Goal: Book appointment/travel/reservation

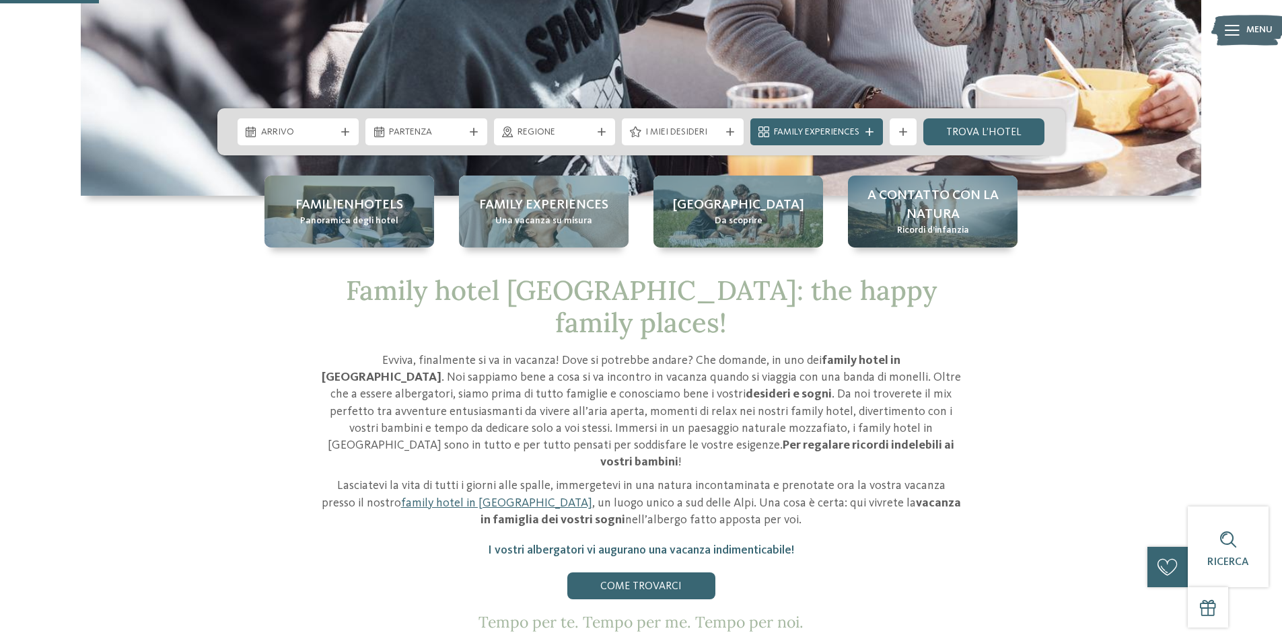
scroll to position [404, 0]
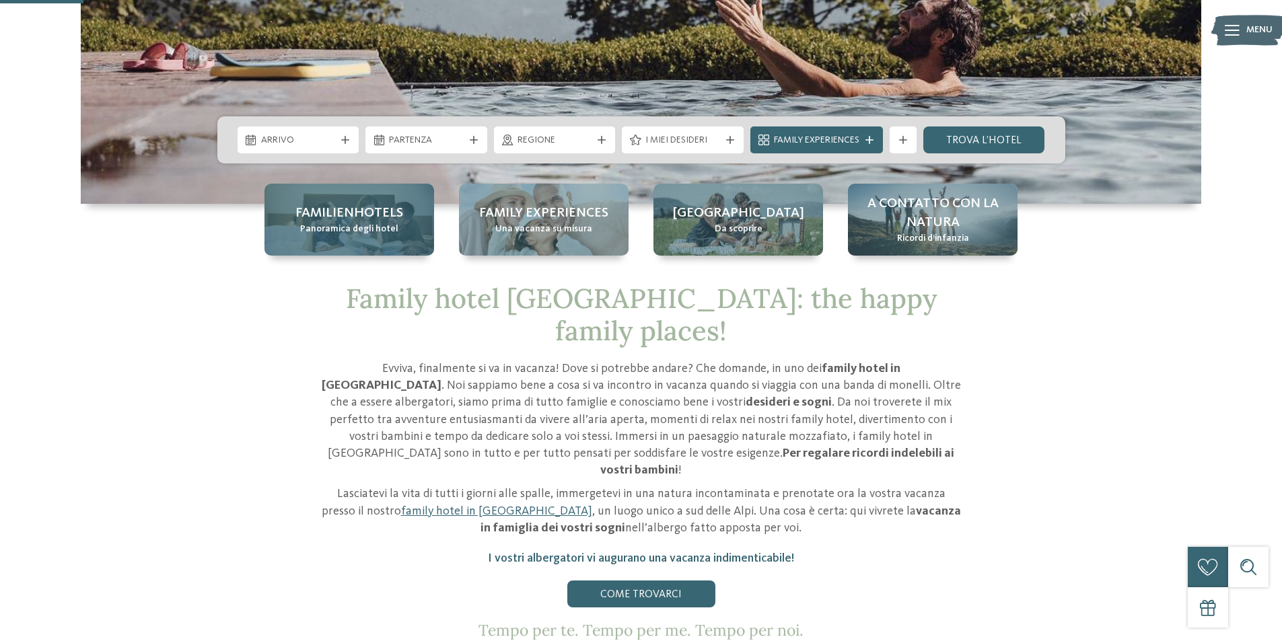
click at [392, 225] on span "Panoramica degli hotel" at bounding box center [349, 229] width 98 height 13
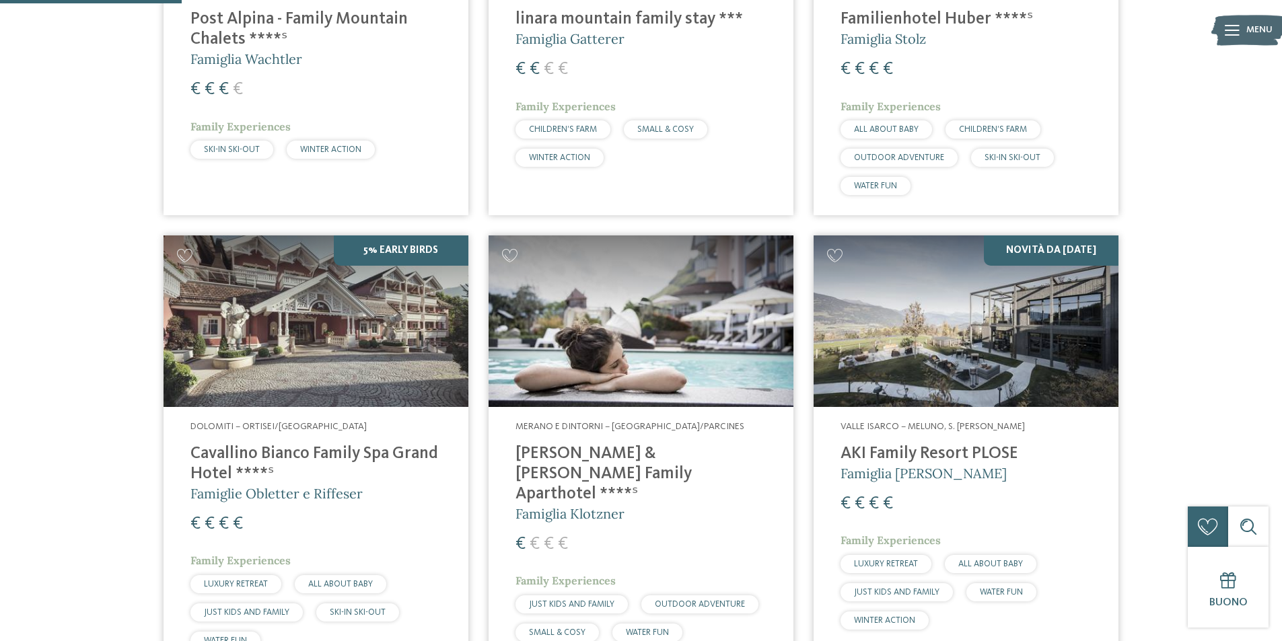
scroll to position [605, 0]
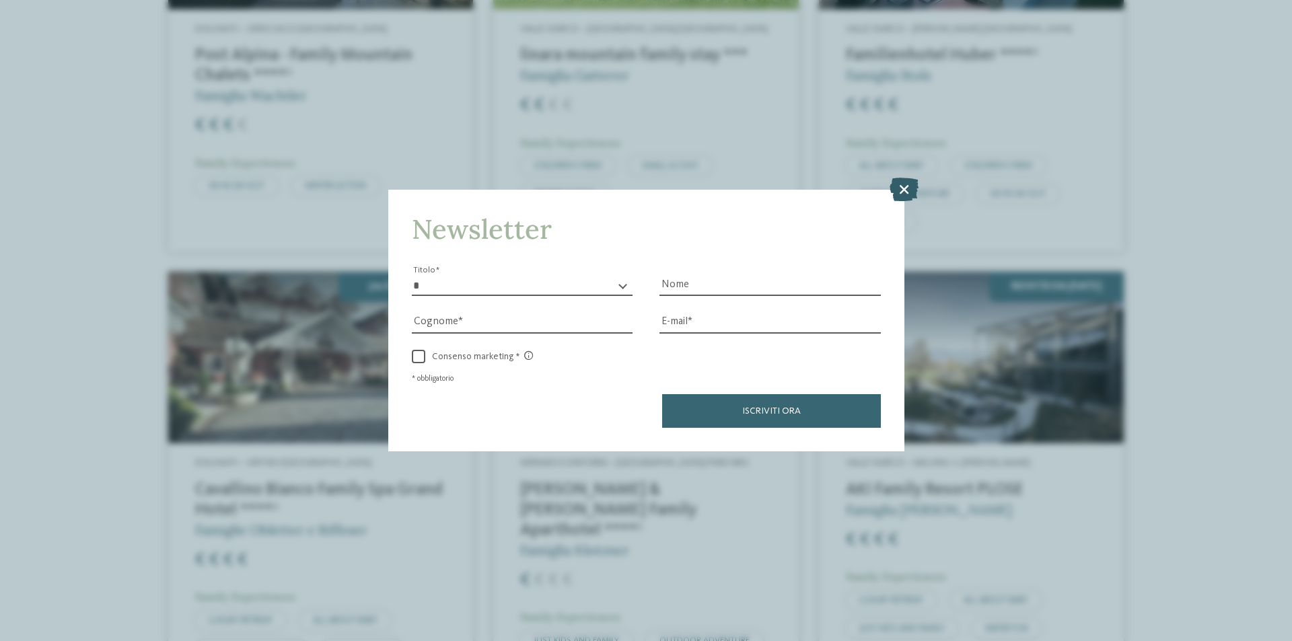
click at [899, 194] on icon at bounding box center [903, 190] width 29 height 24
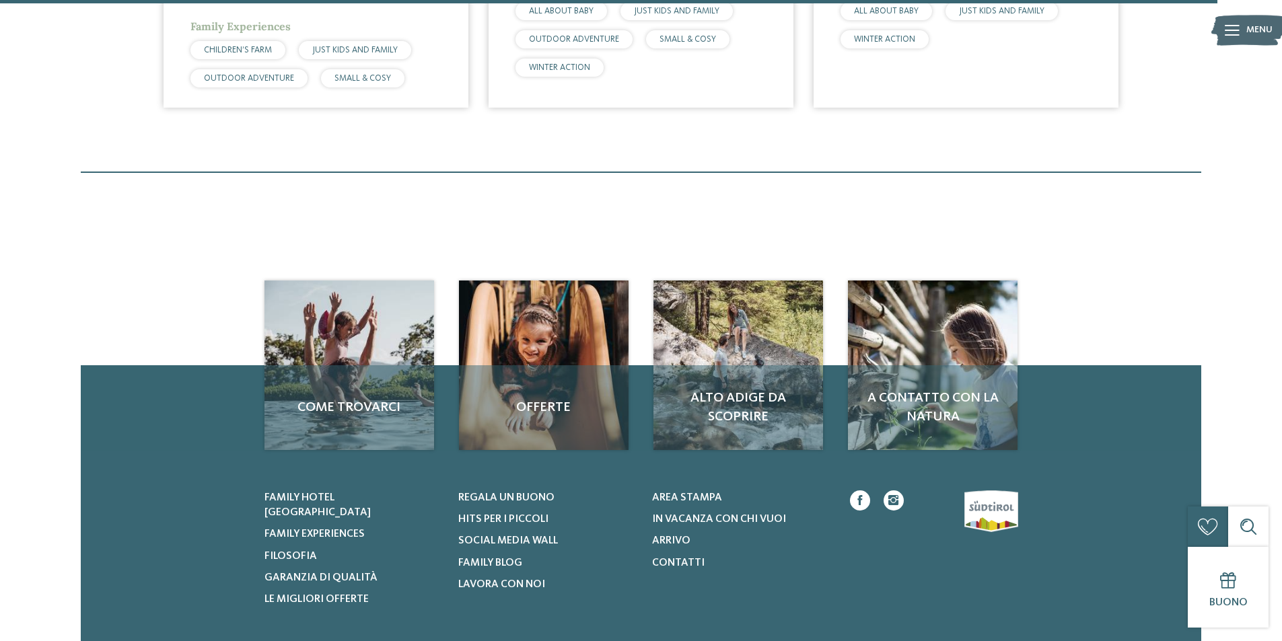
scroll to position [4306, 0]
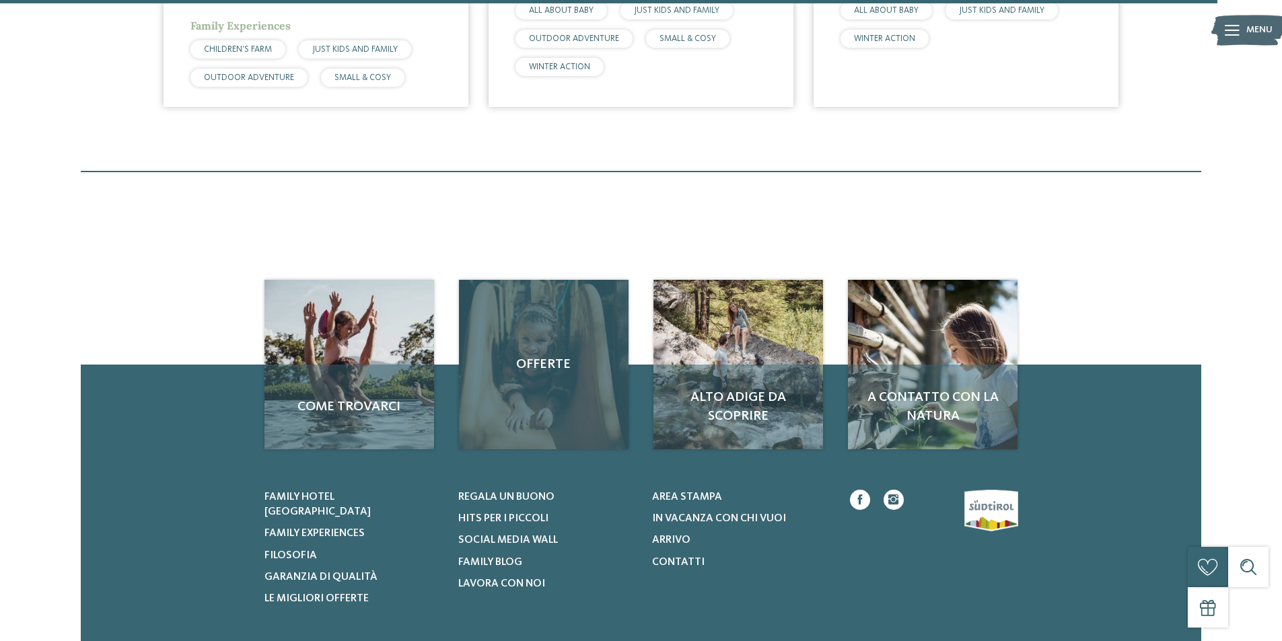
click at [546, 378] on div "Offerte" at bounding box center [544, 365] width 170 height 170
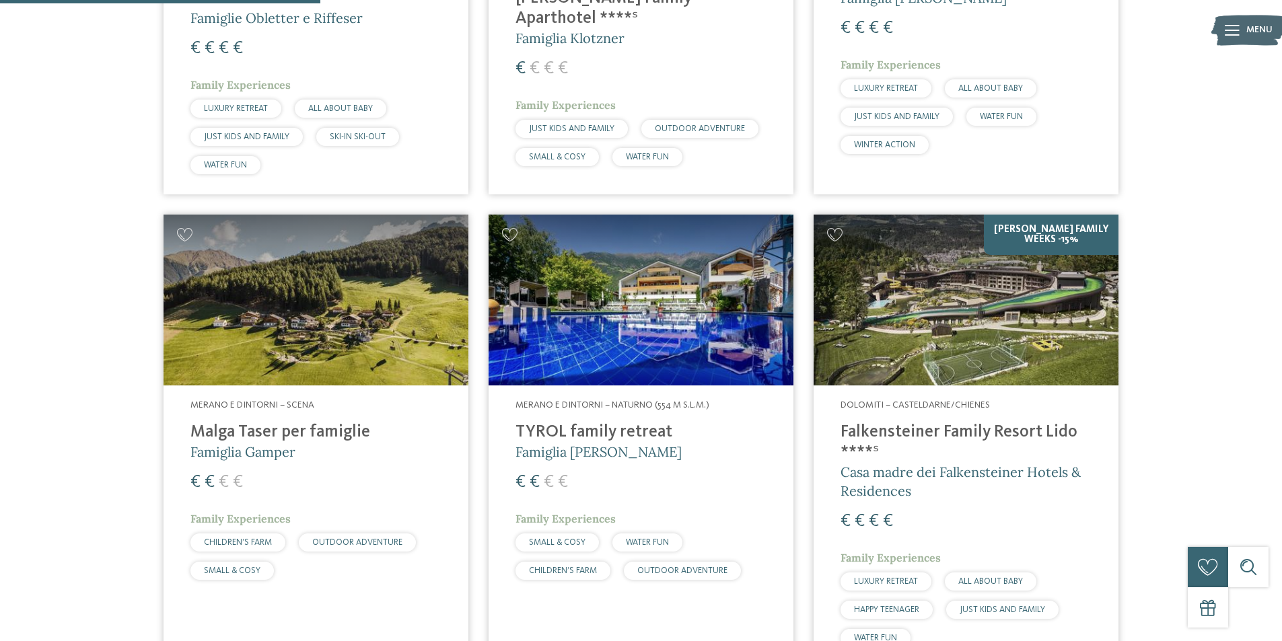
scroll to position [1076, 0]
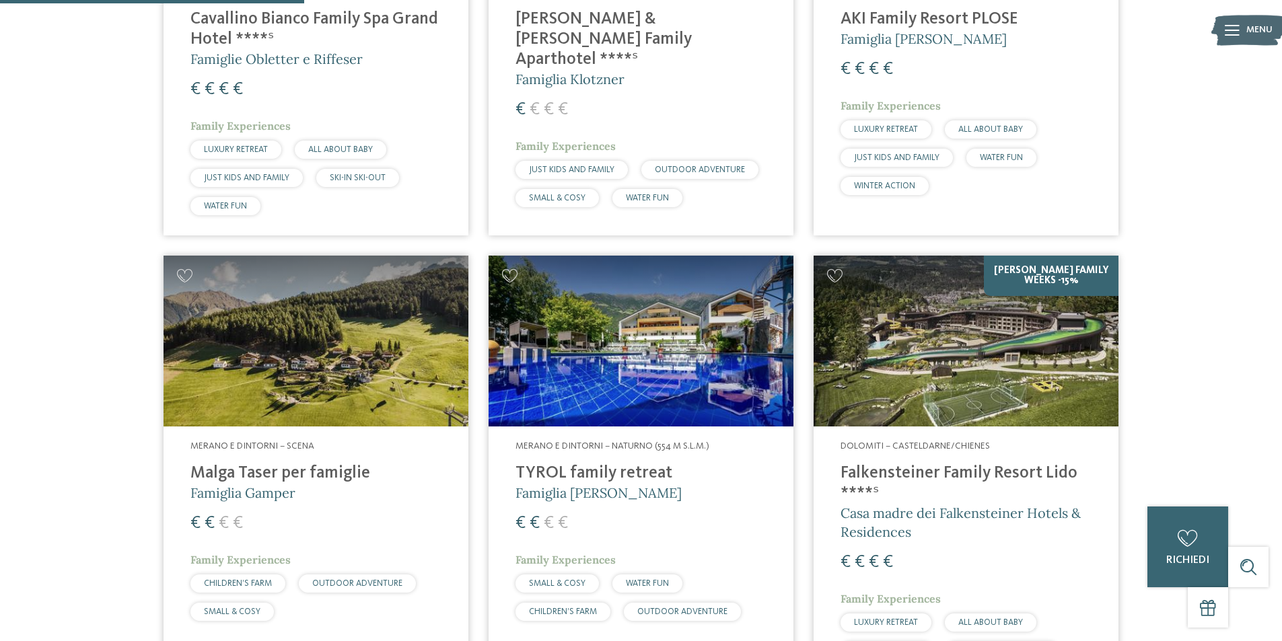
click at [921, 395] on img at bounding box center [965, 342] width 305 height 172
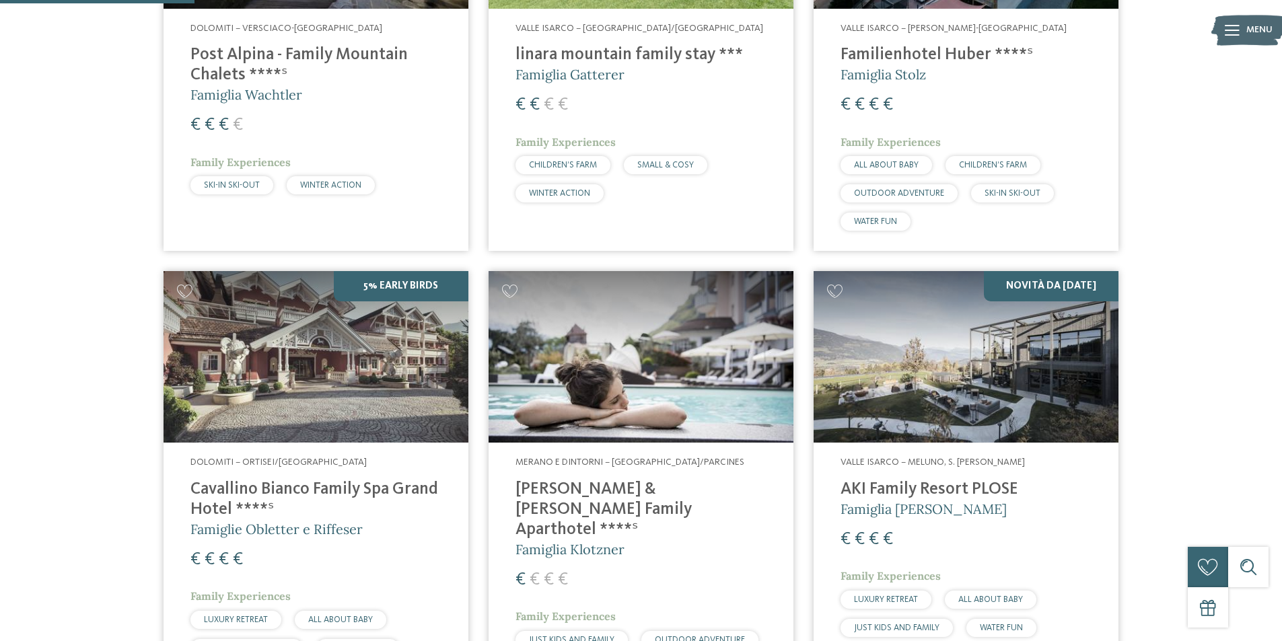
scroll to position [605, 0]
click at [390, 456] on div "Dolomiti – Ortisei/Val Gardena Cavallino Bianco Family Spa Grand Hotel ****ˢ Fa…" at bounding box center [315, 574] width 305 height 262
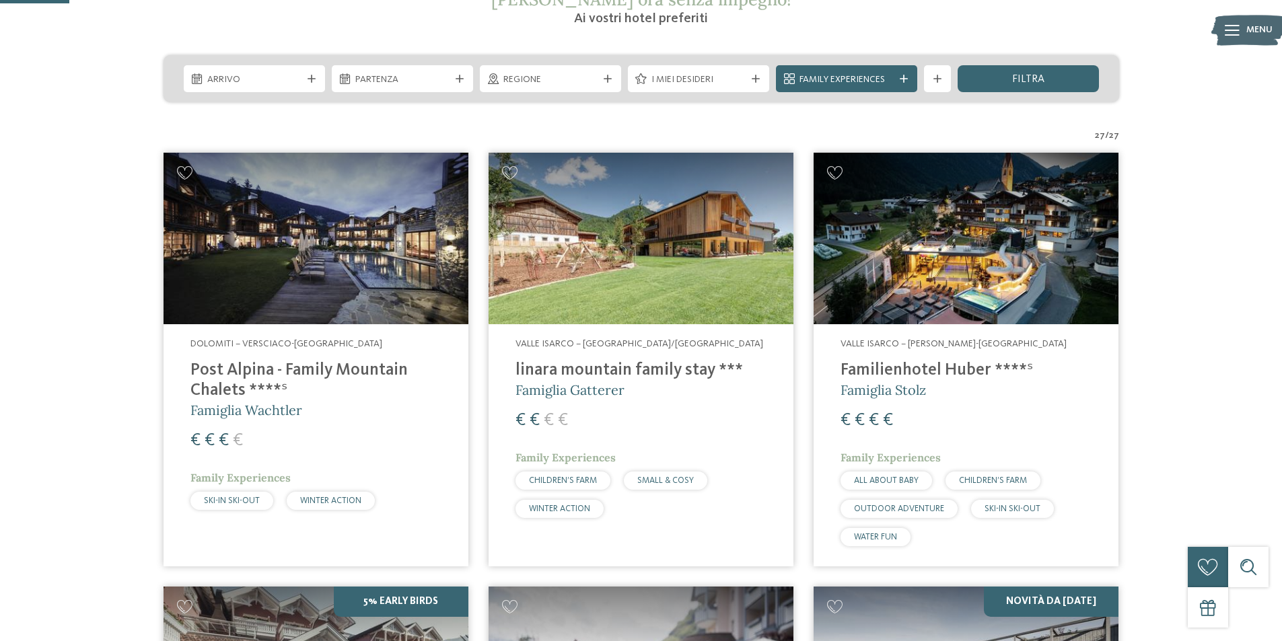
scroll to position [202, 0]
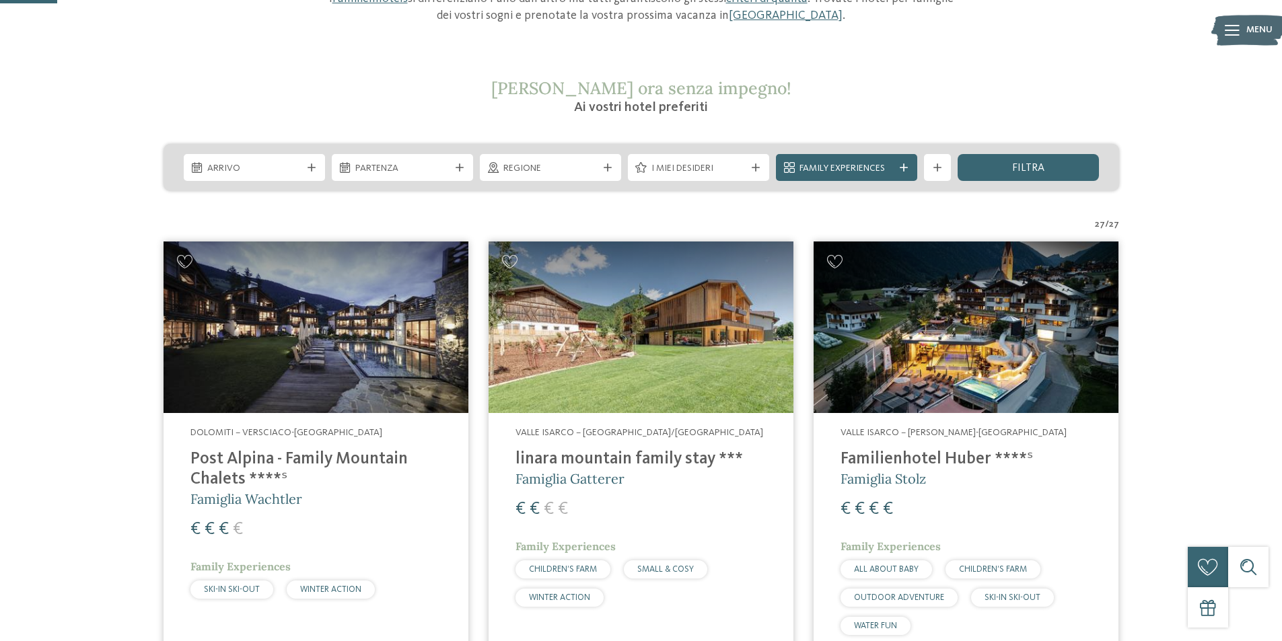
click at [617, 460] on h4 "linara mountain family stay ***" at bounding box center [640, 459] width 251 height 20
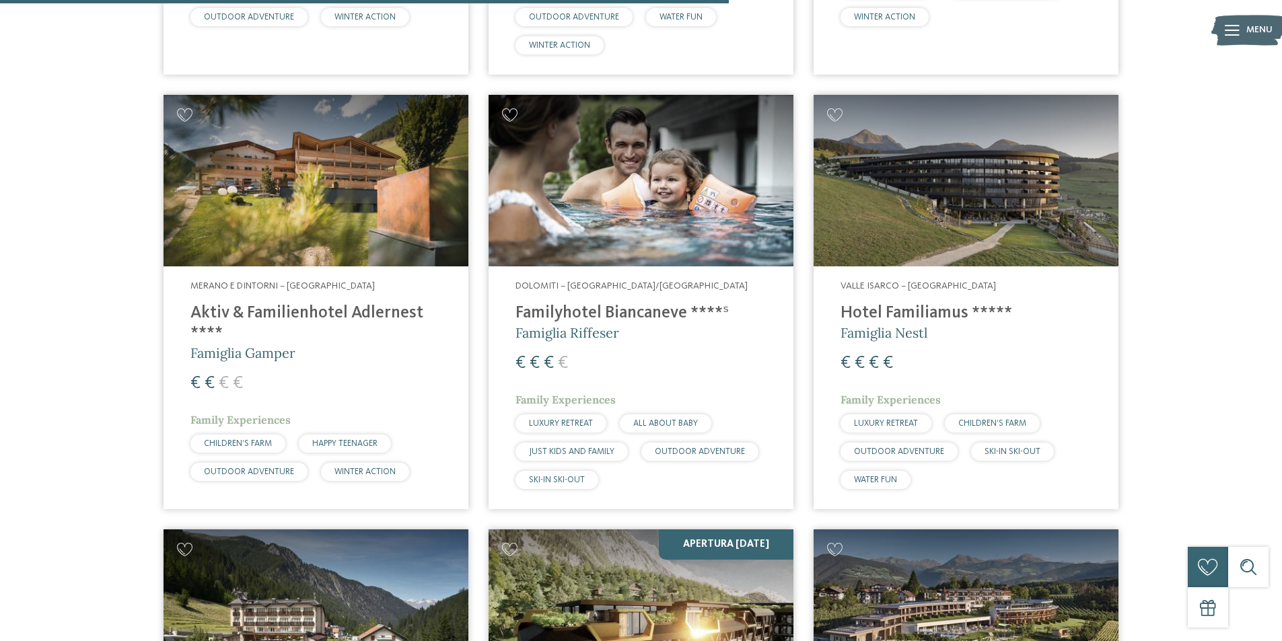
scroll to position [2556, 0]
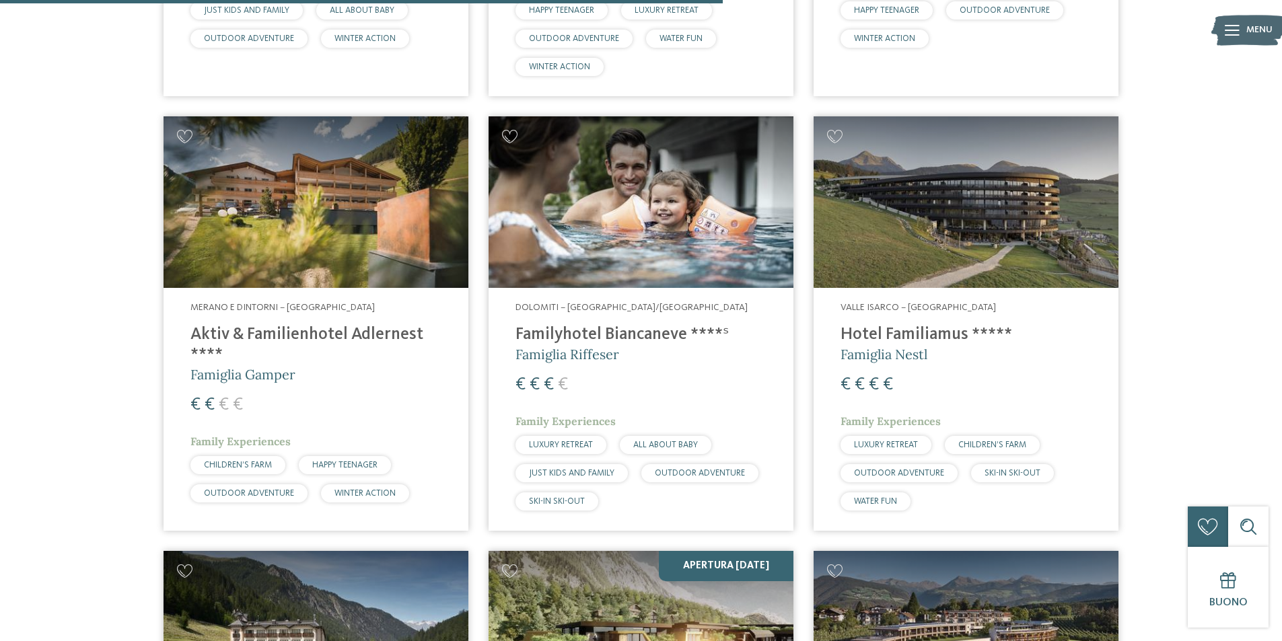
click at [625, 335] on h4 "Familyhotel Biancaneve ****ˢ" at bounding box center [640, 335] width 251 height 20
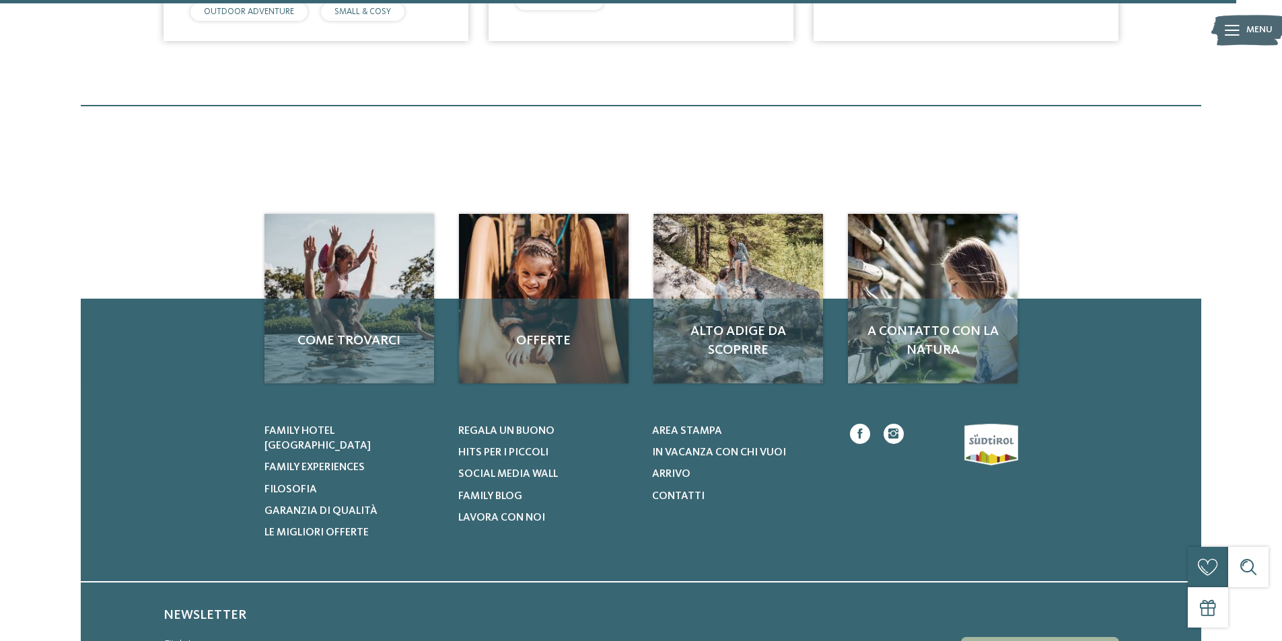
scroll to position [4373, 0]
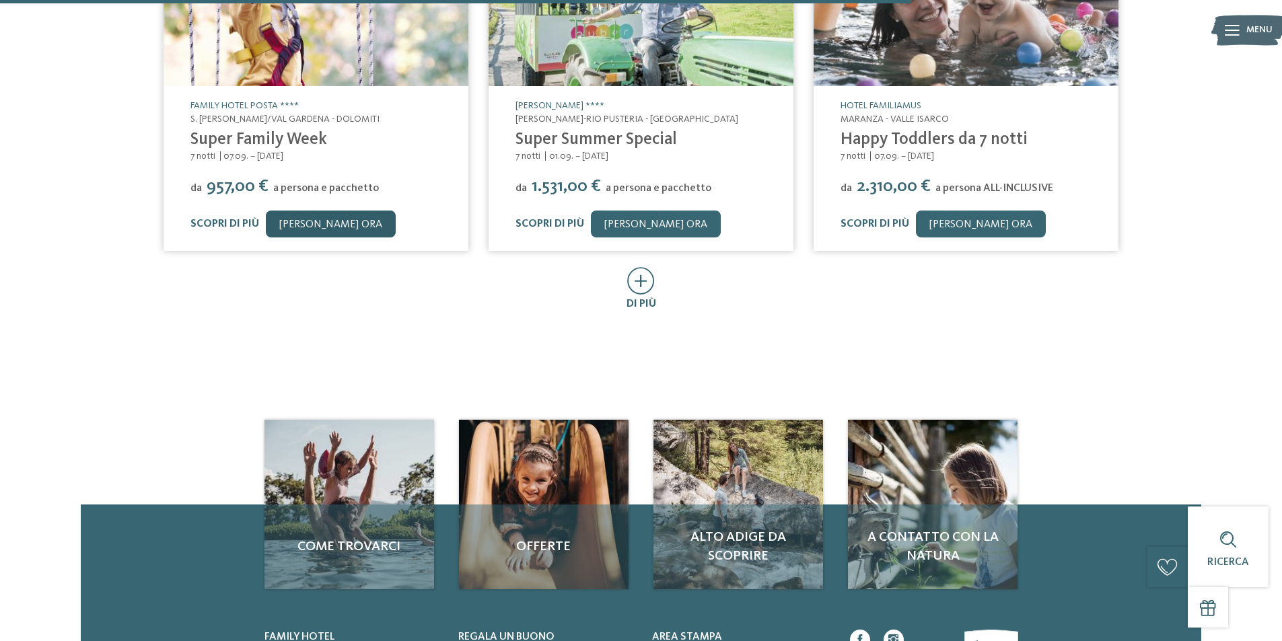
scroll to position [807, 0]
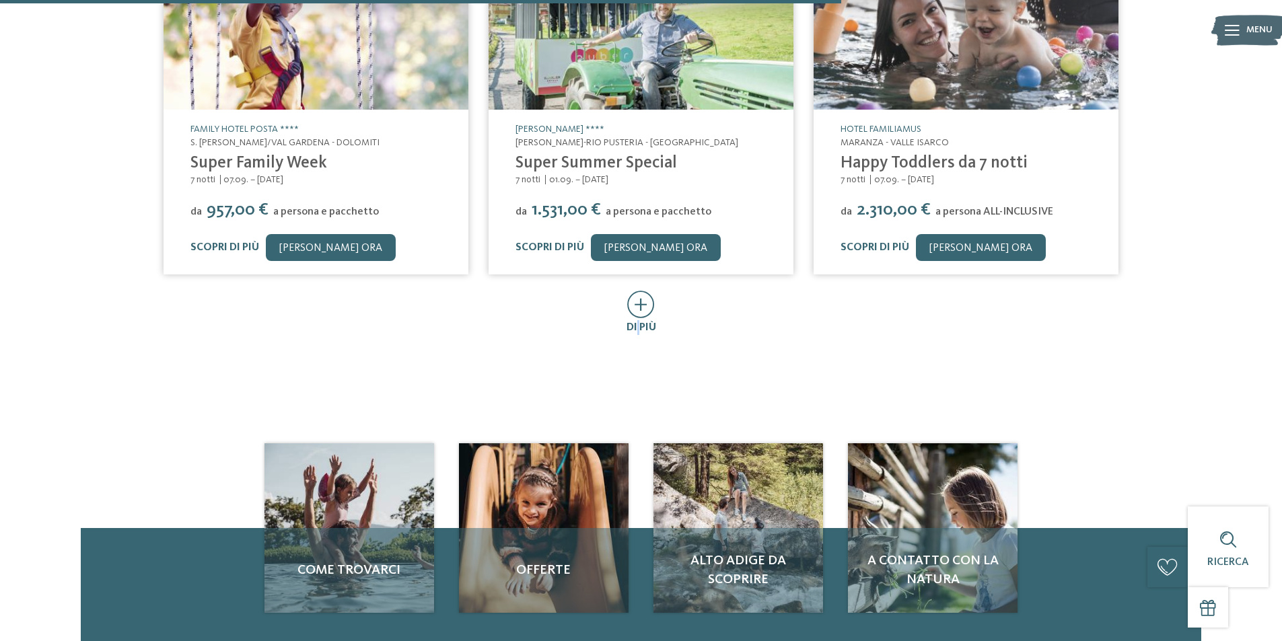
click at [637, 326] on span "di più" at bounding box center [641, 327] width 30 height 11
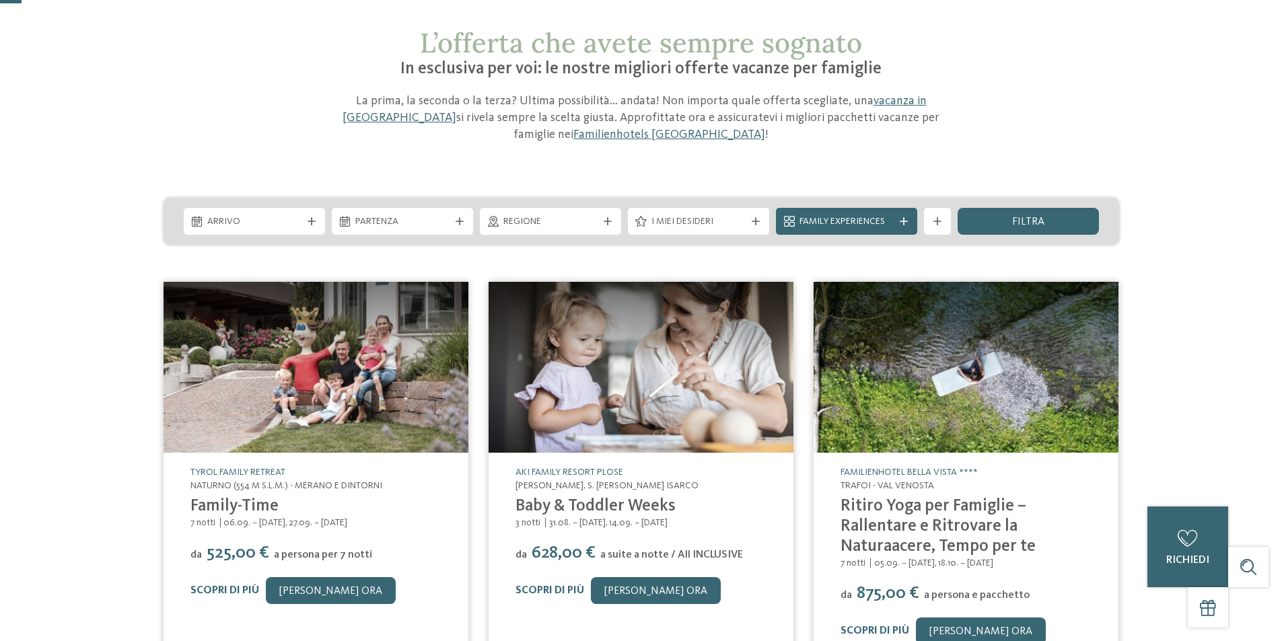
scroll to position [0, 0]
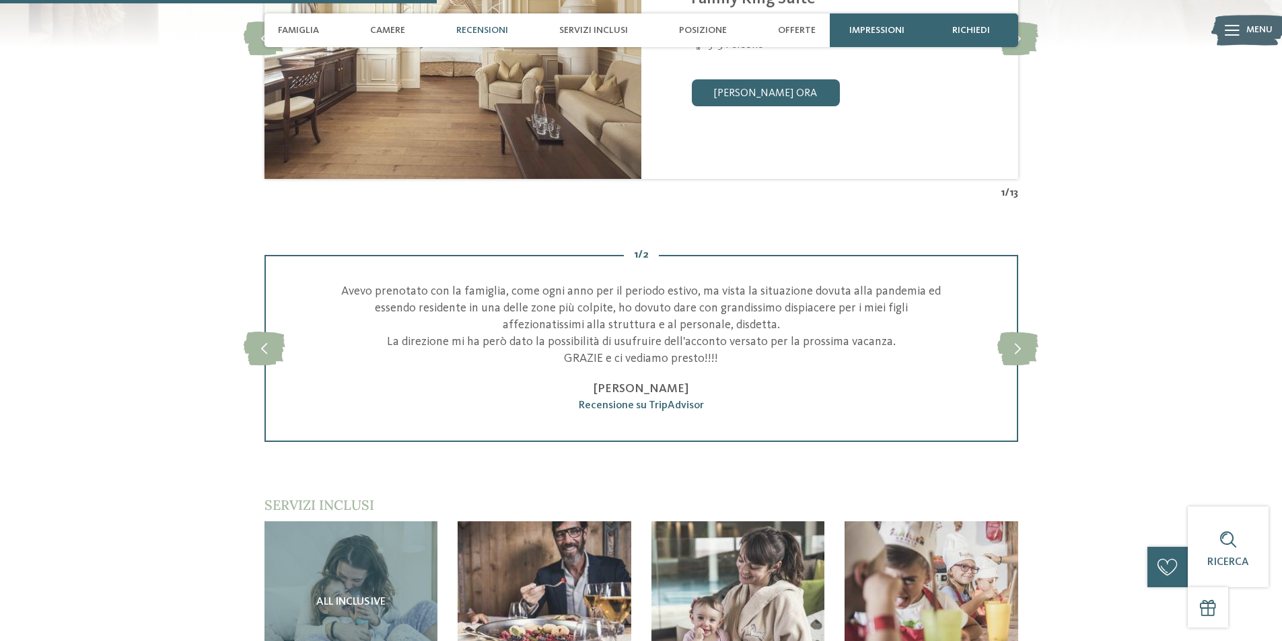
scroll to position [1615, 0]
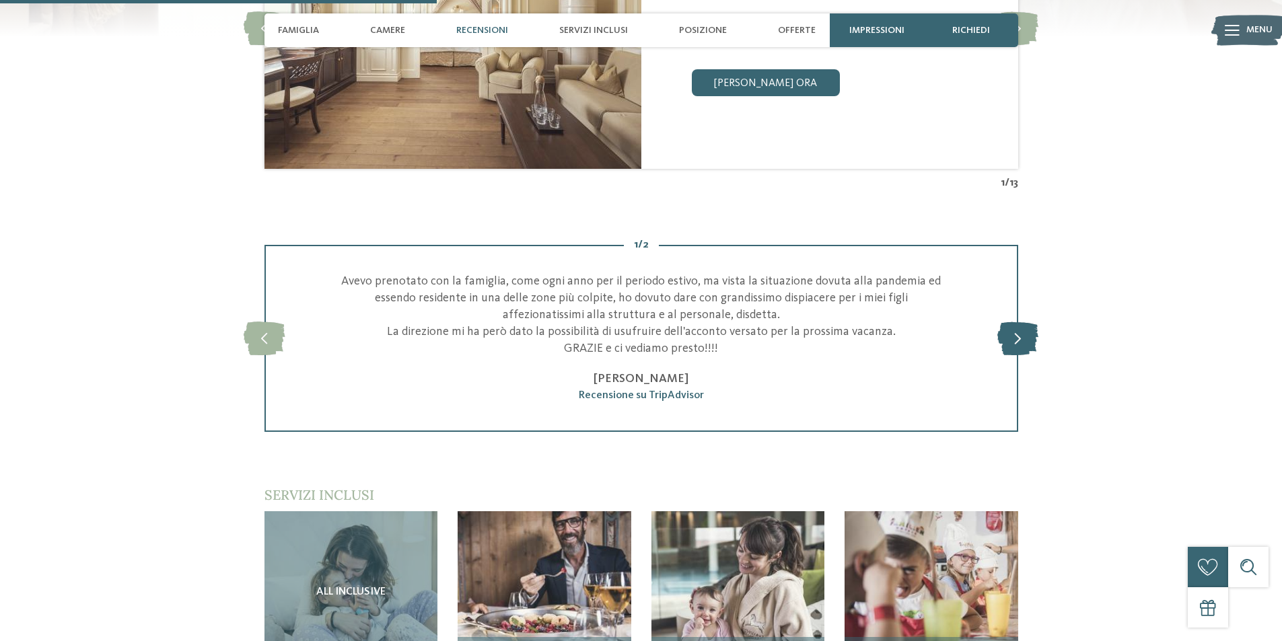
click at [1023, 343] on icon at bounding box center [1017, 339] width 41 height 34
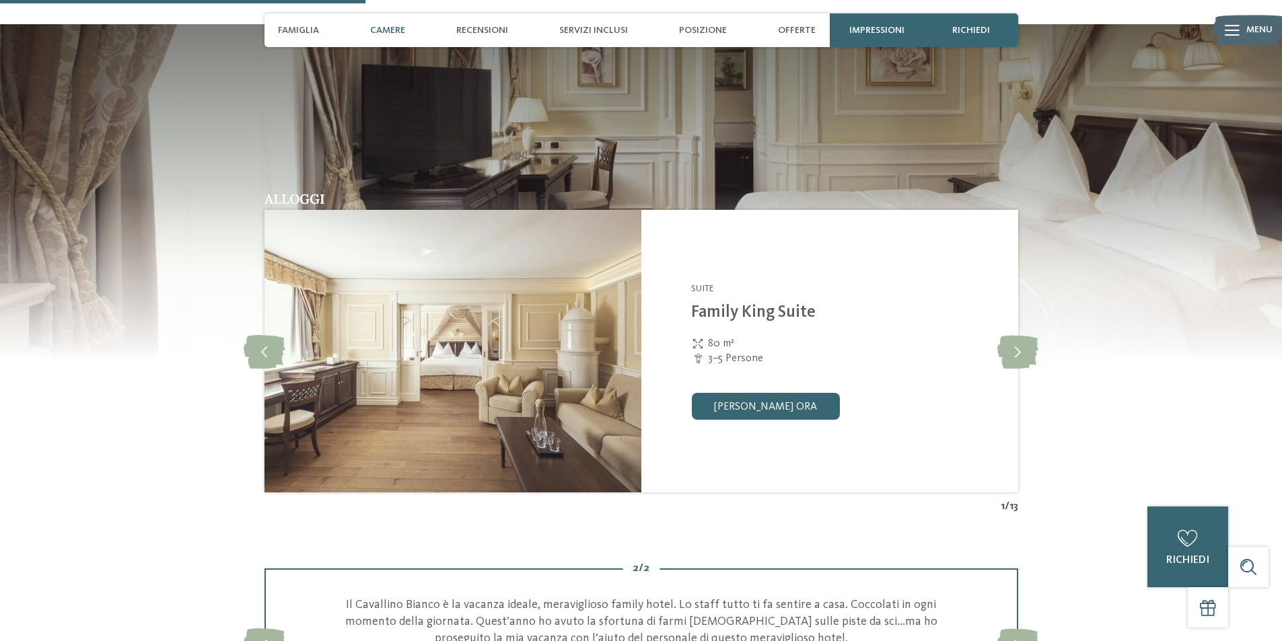
scroll to position [1346, 0]
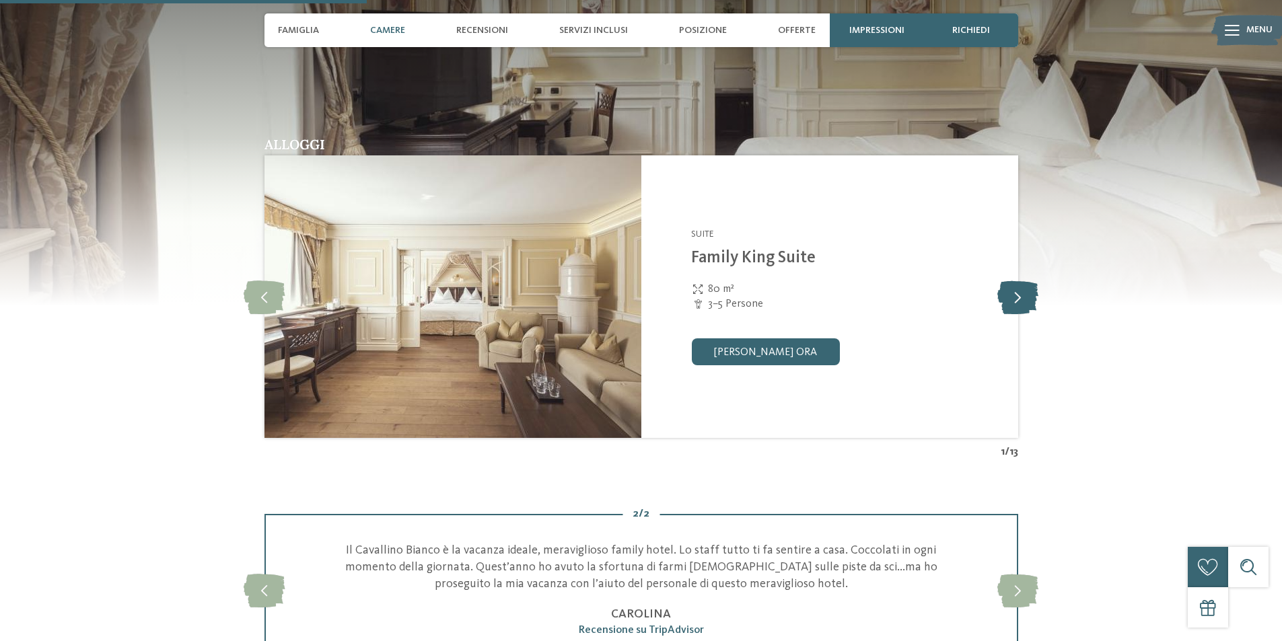
click at [1025, 295] on icon at bounding box center [1017, 297] width 41 height 34
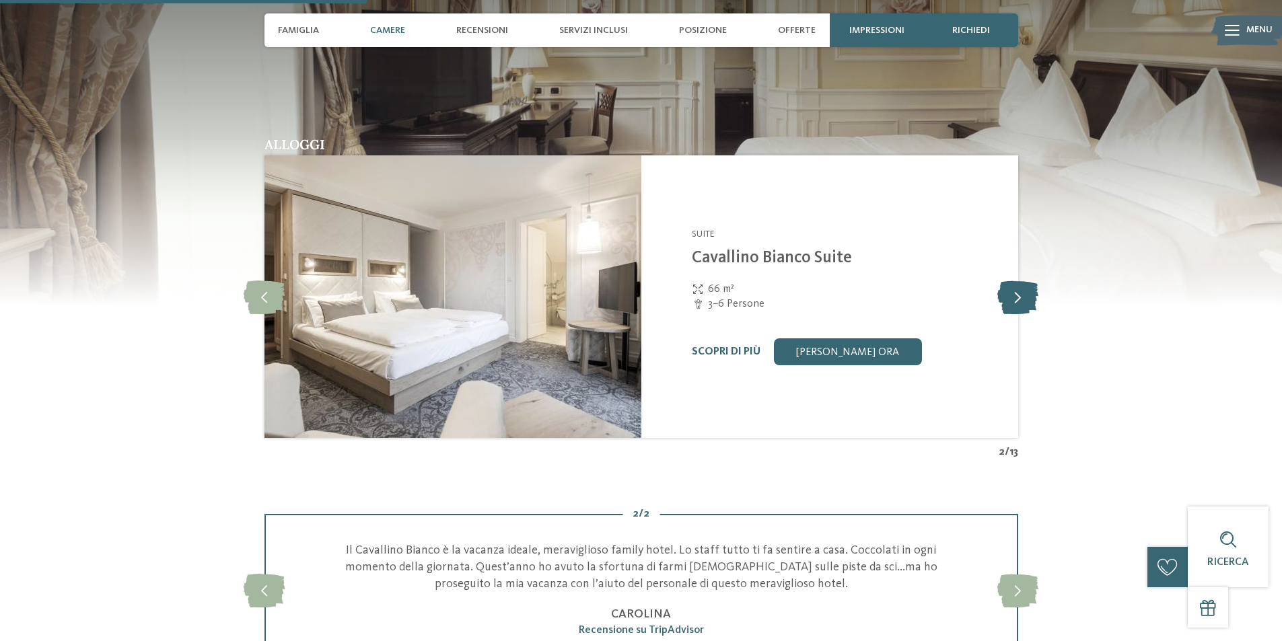
click at [1025, 295] on icon at bounding box center [1017, 297] width 41 height 34
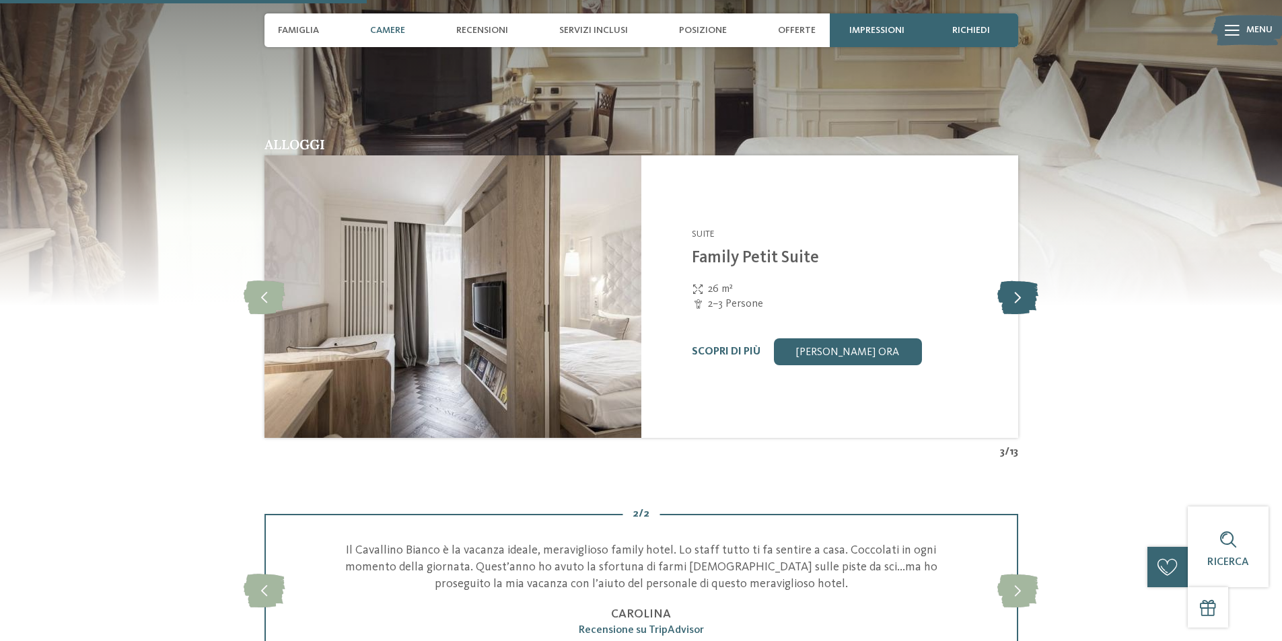
click at [1025, 295] on icon at bounding box center [1017, 297] width 41 height 34
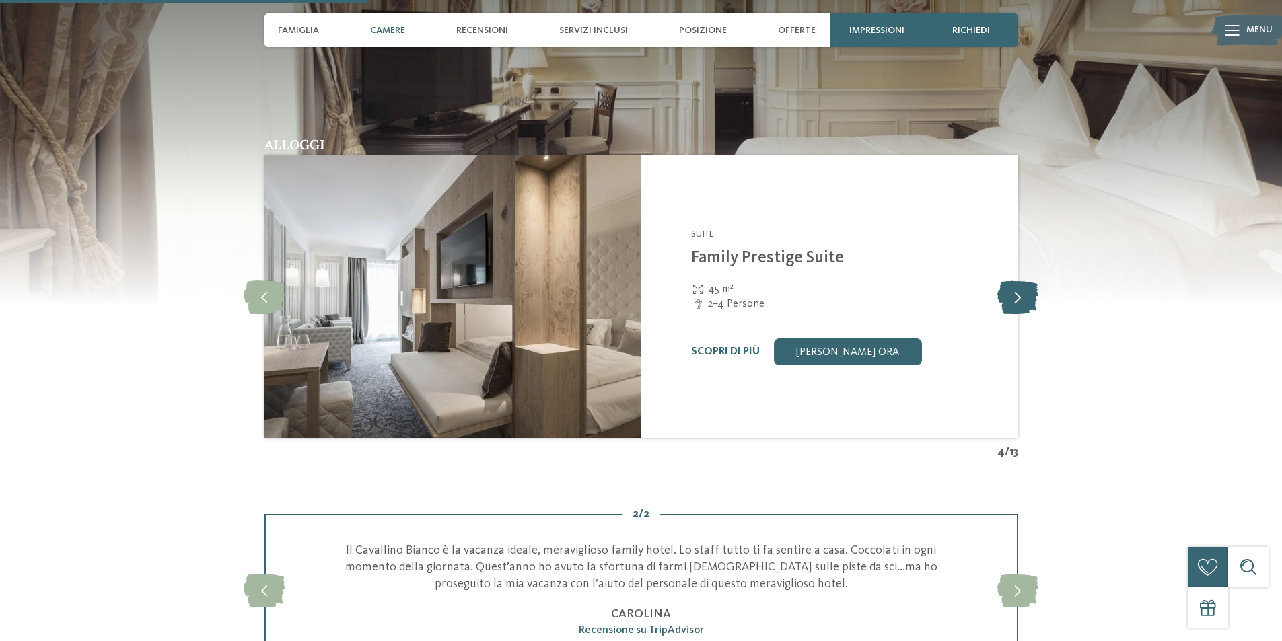
click at [1025, 295] on icon at bounding box center [1017, 297] width 41 height 34
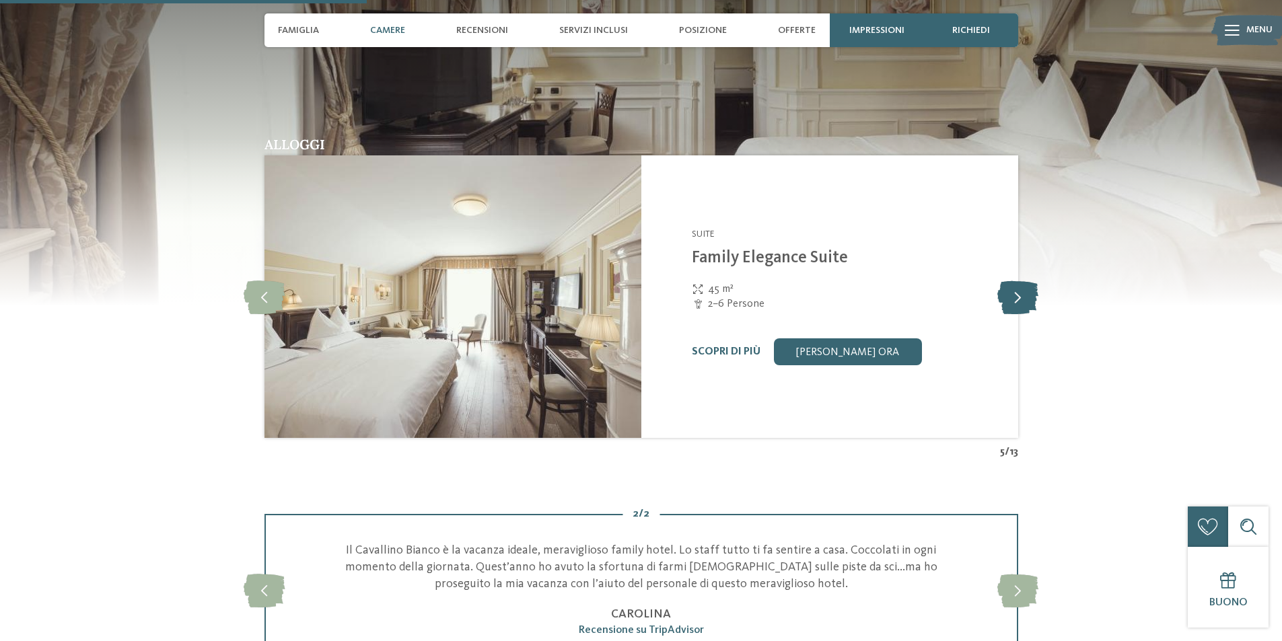
click at [1025, 295] on icon at bounding box center [1017, 297] width 41 height 34
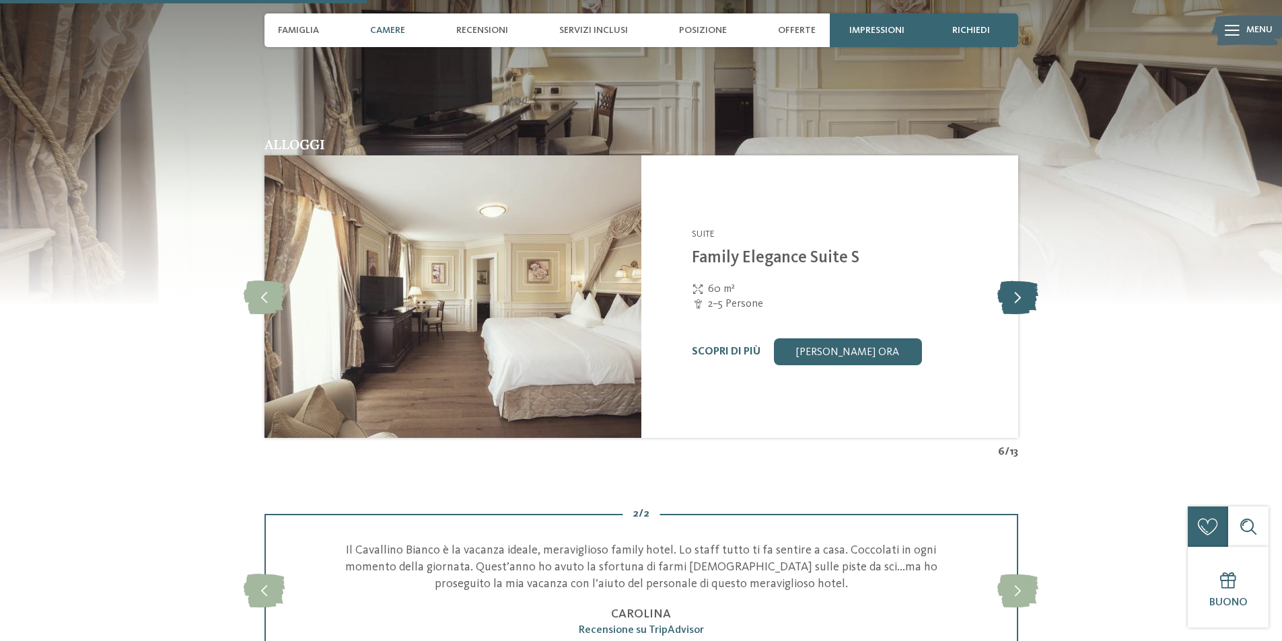
click at [1025, 295] on icon at bounding box center [1017, 297] width 41 height 34
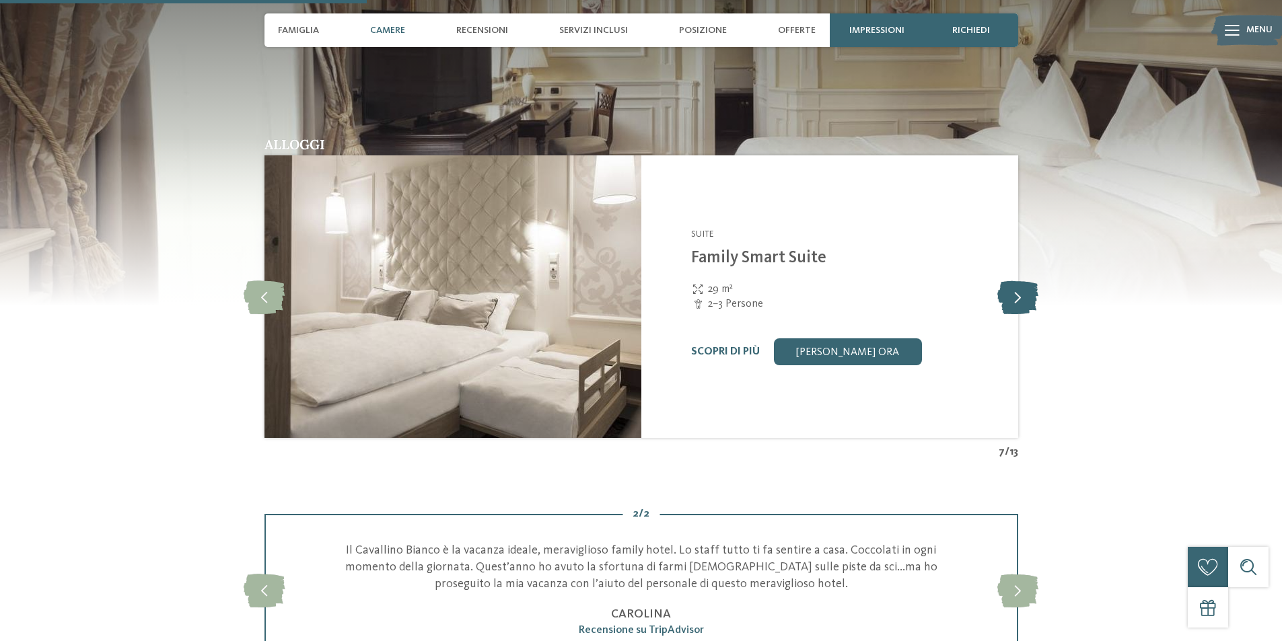
click at [1025, 295] on icon at bounding box center [1017, 297] width 41 height 34
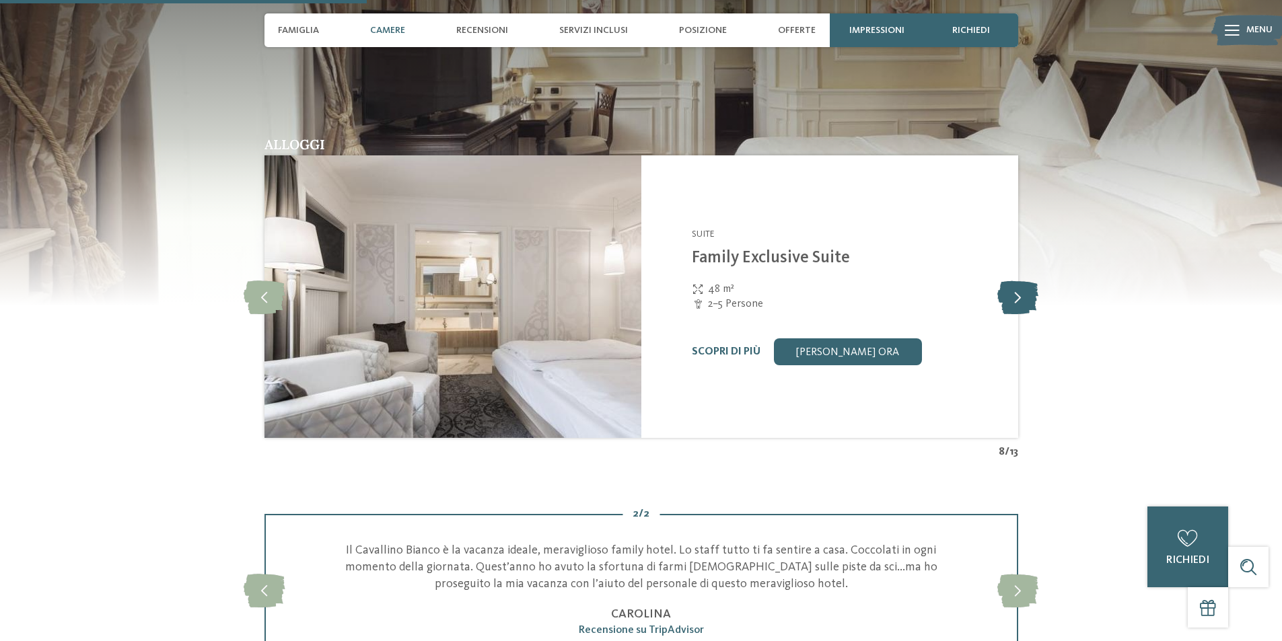
click at [1025, 295] on icon at bounding box center [1017, 297] width 41 height 34
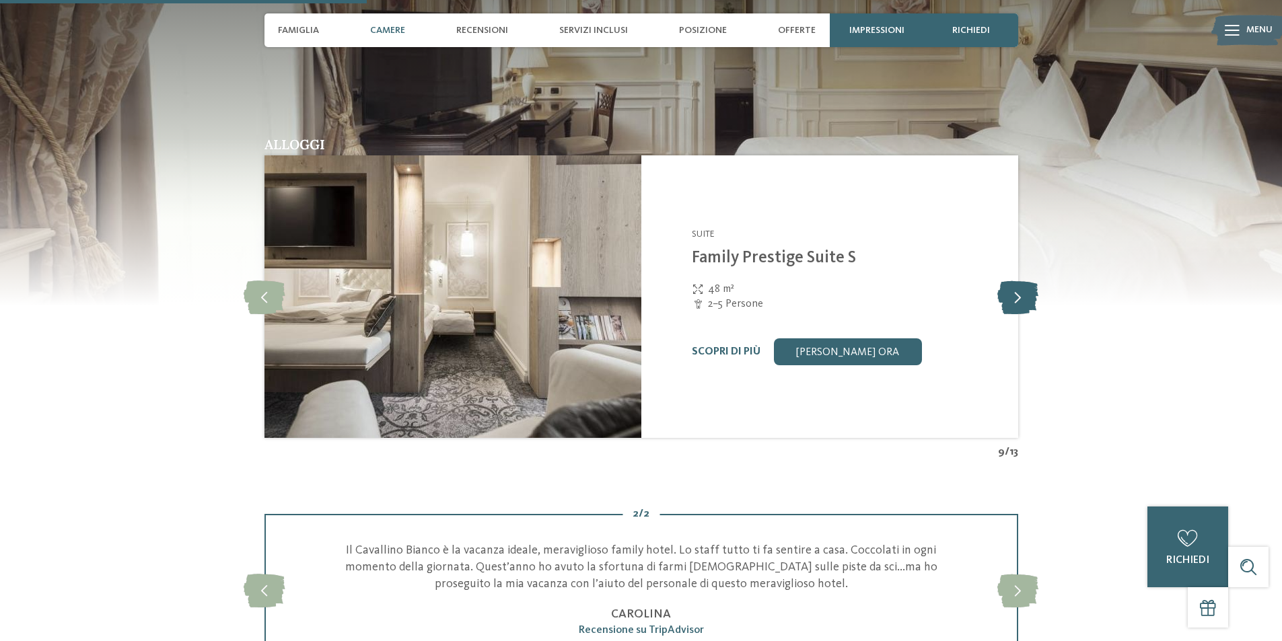
click at [1025, 295] on icon at bounding box center [1017, 297] width 41 height 34
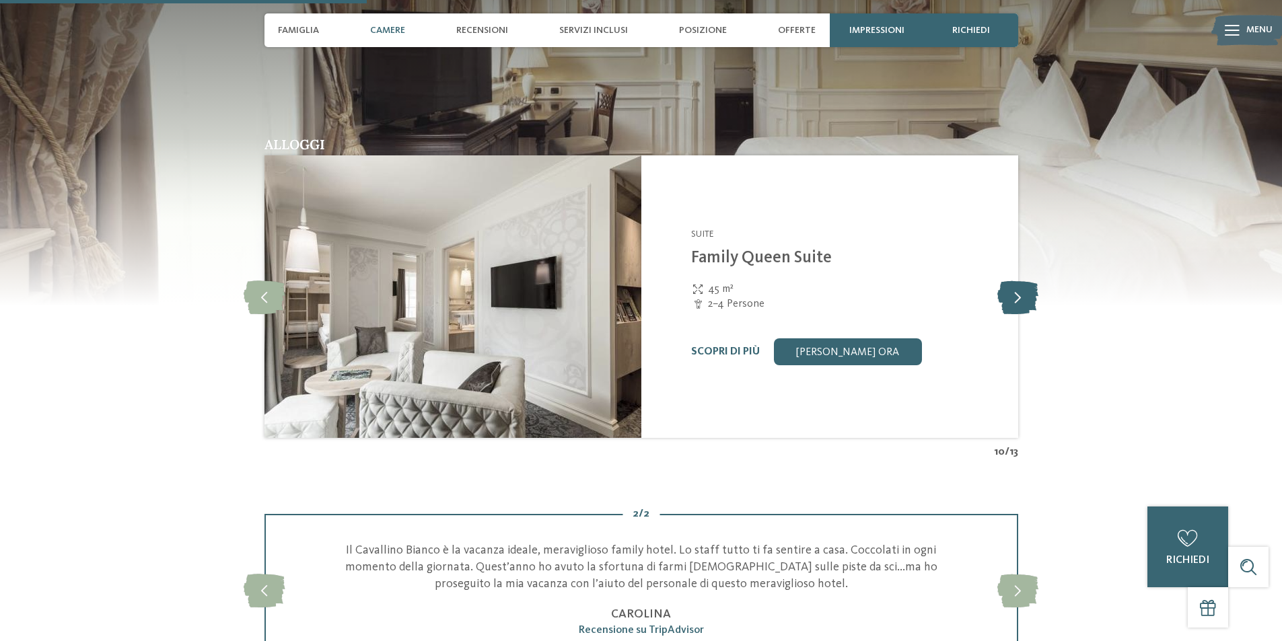
click at [1025, 295] on icon at bounding box center [1017, 297] width 41 height 34
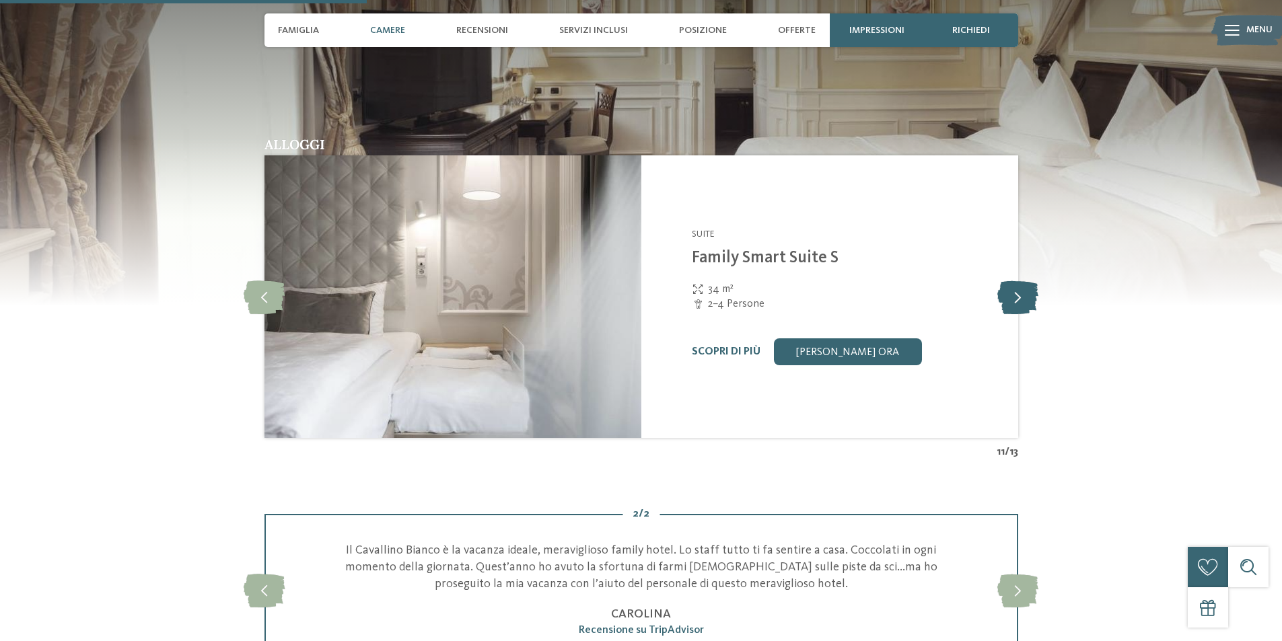
click at [1025, 295] on icon at bounding box center [1017, 297] width 41 height 34
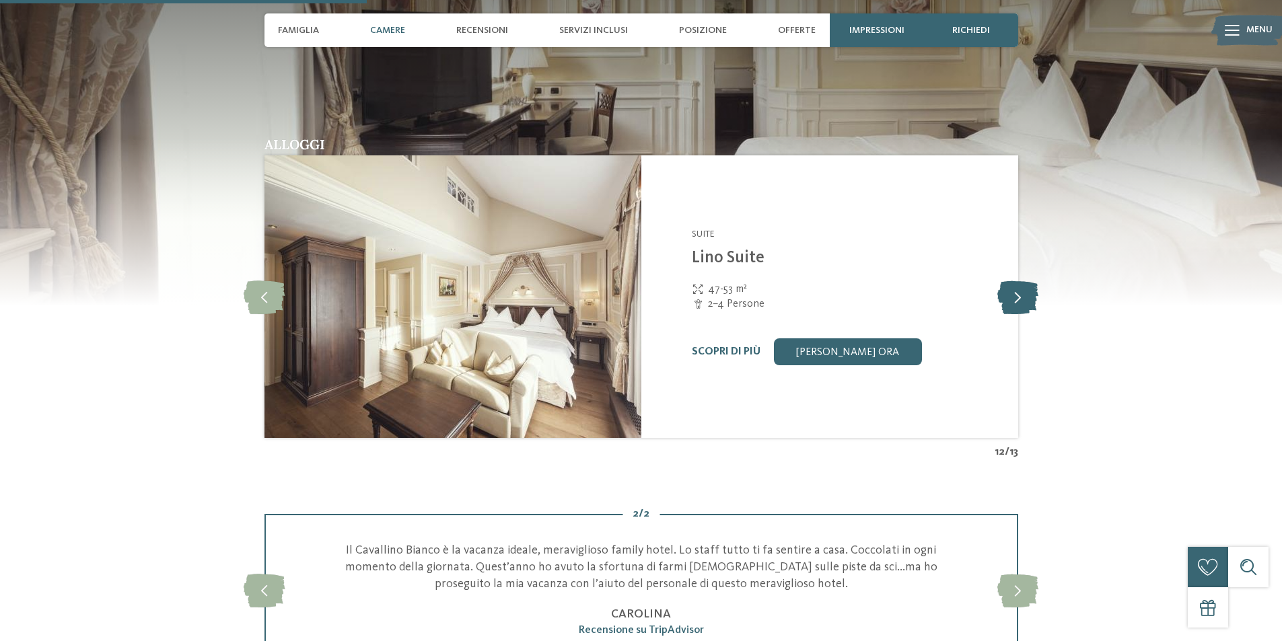
click at [1025, 295] on icon at bounding box center [1017, 297] width 41 height 34
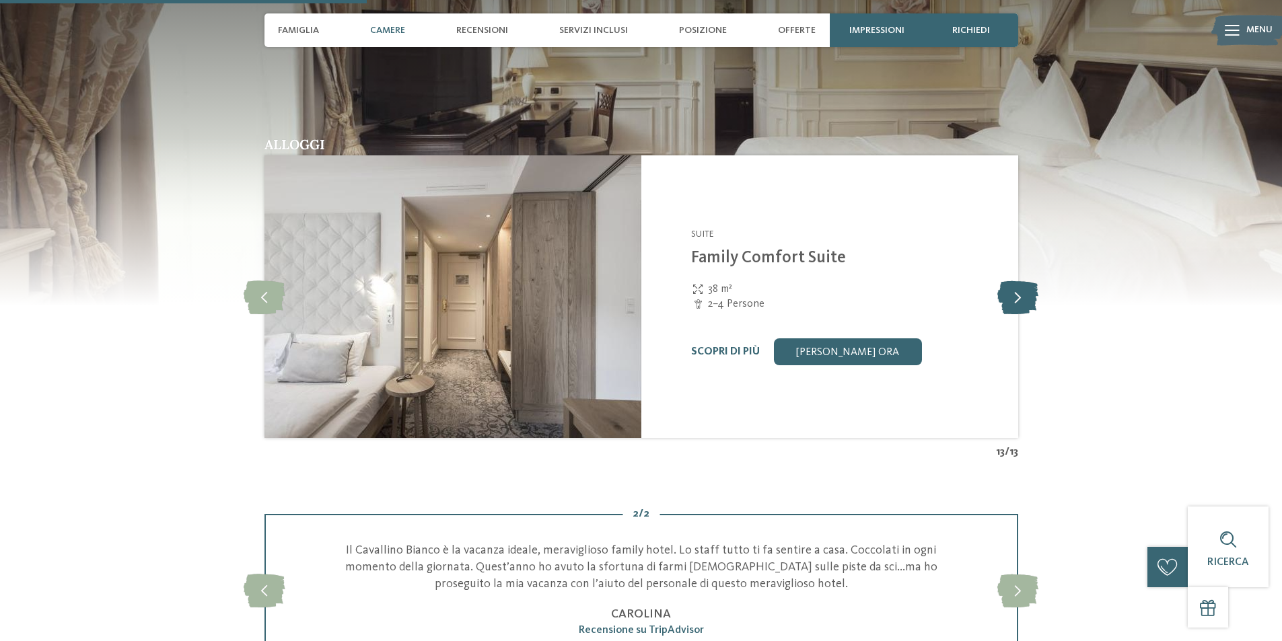
click at [1025, 295] on icon at bounding box center [1017, 297] width 41 height 34
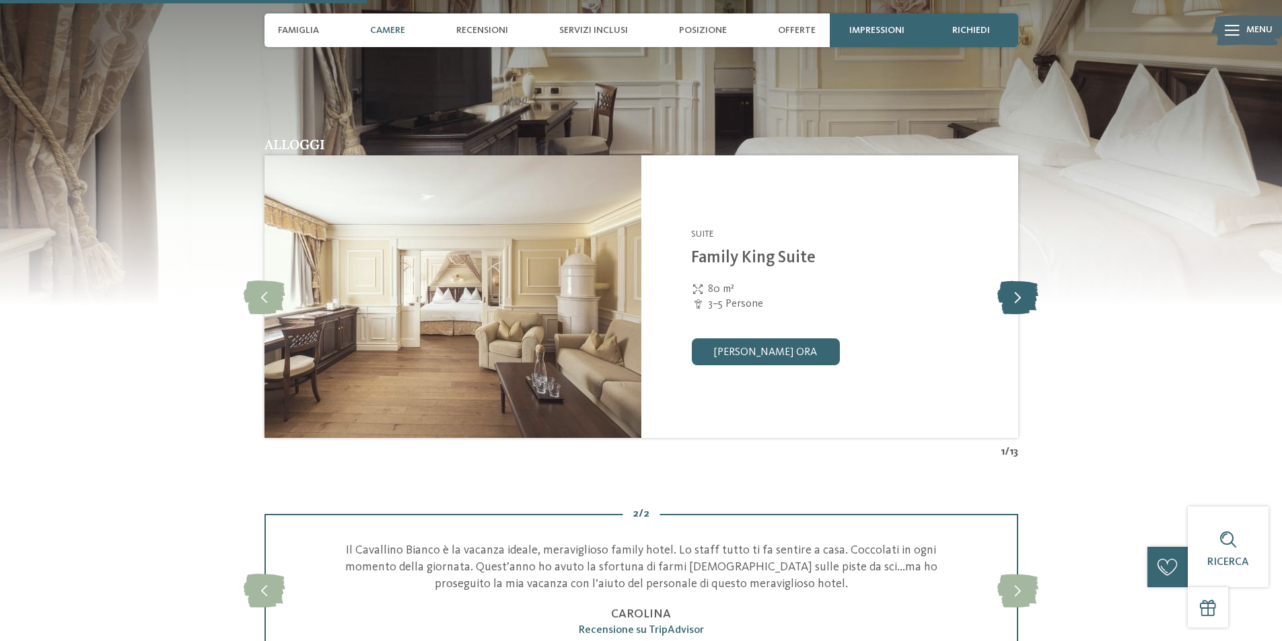
click at [1025, 295] on icon at bounding box center [1017, 297] width 41 height 34
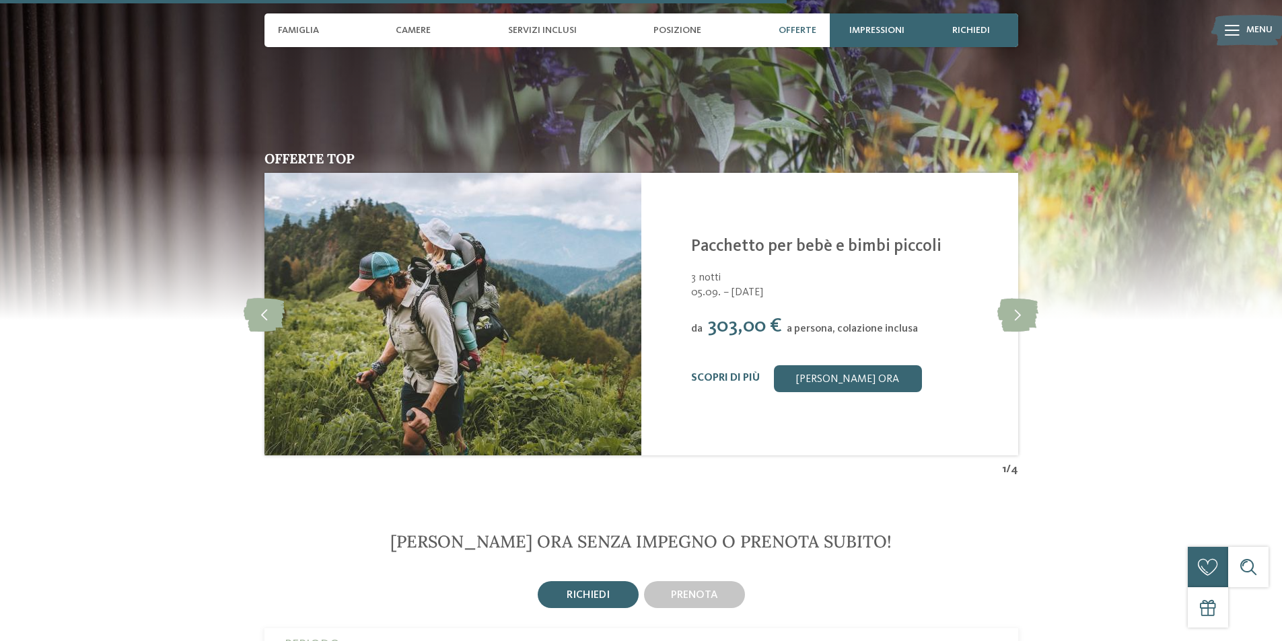
scroll to position [2624, 0]
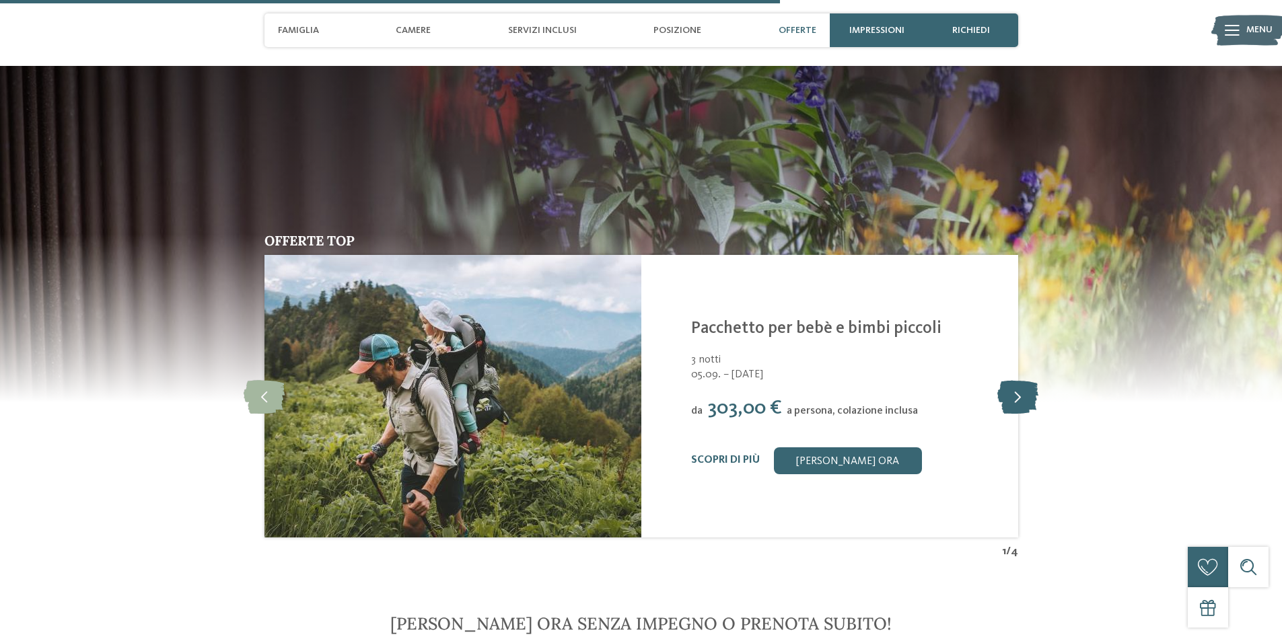
click at [1005, 379] on icon at bounding box center [1017, 396] width 41 height 34
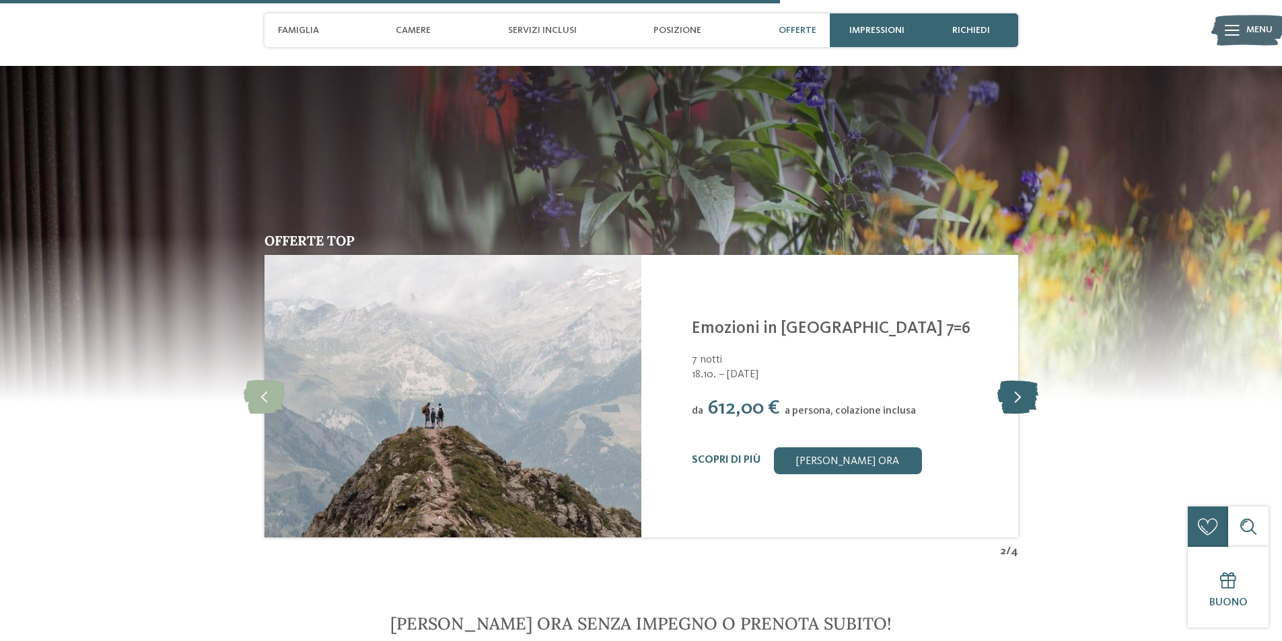
click at [1005, 379] on icon at bounding box center [1017, 396] width 41 height 34
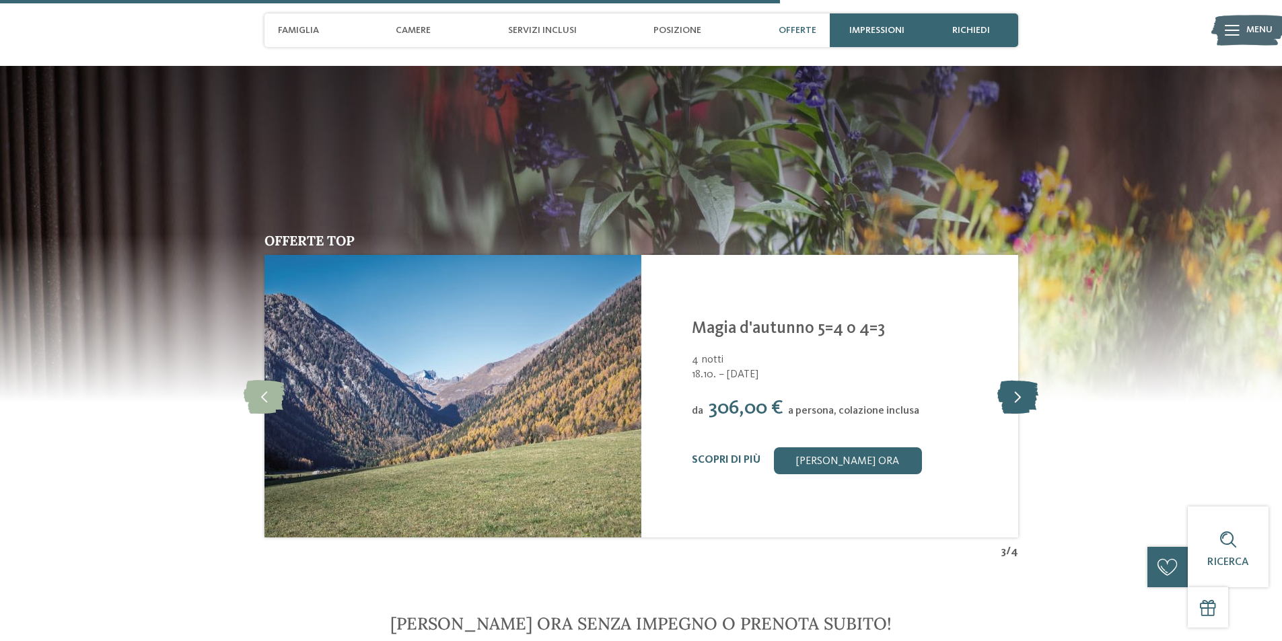
click at [1000, 379] on icon at bounding box center [1017, 396] width 41 height 34
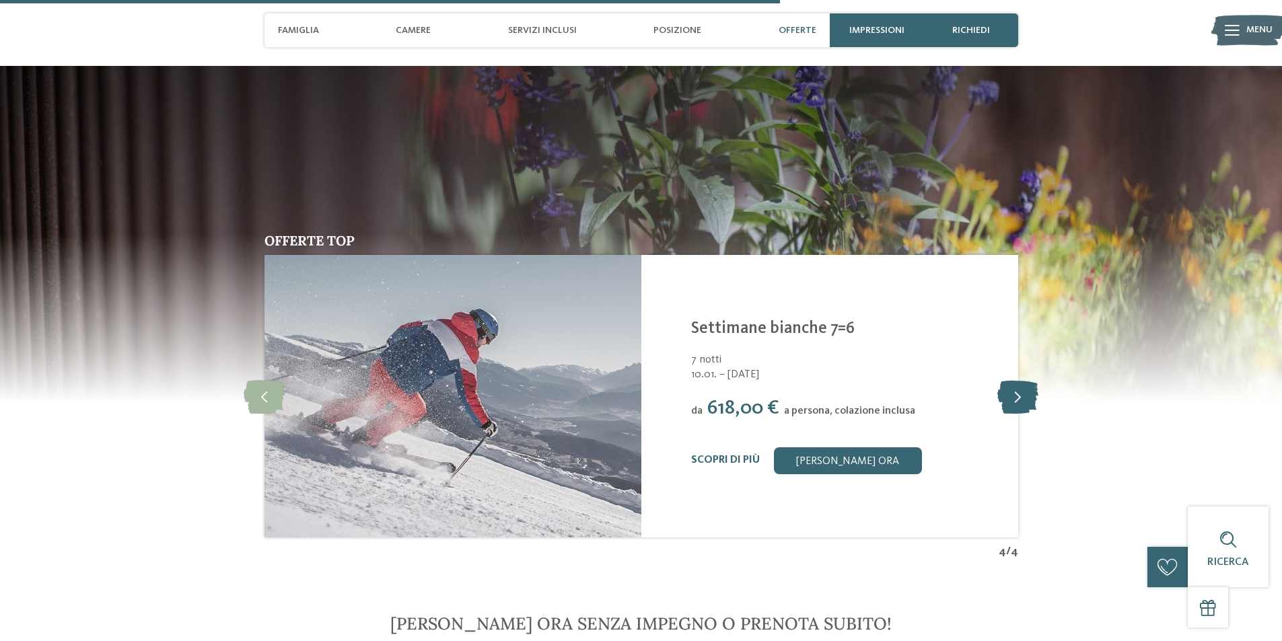
click at [999, 379] on icon at bounding box center [1017, 396] width 41 height 34
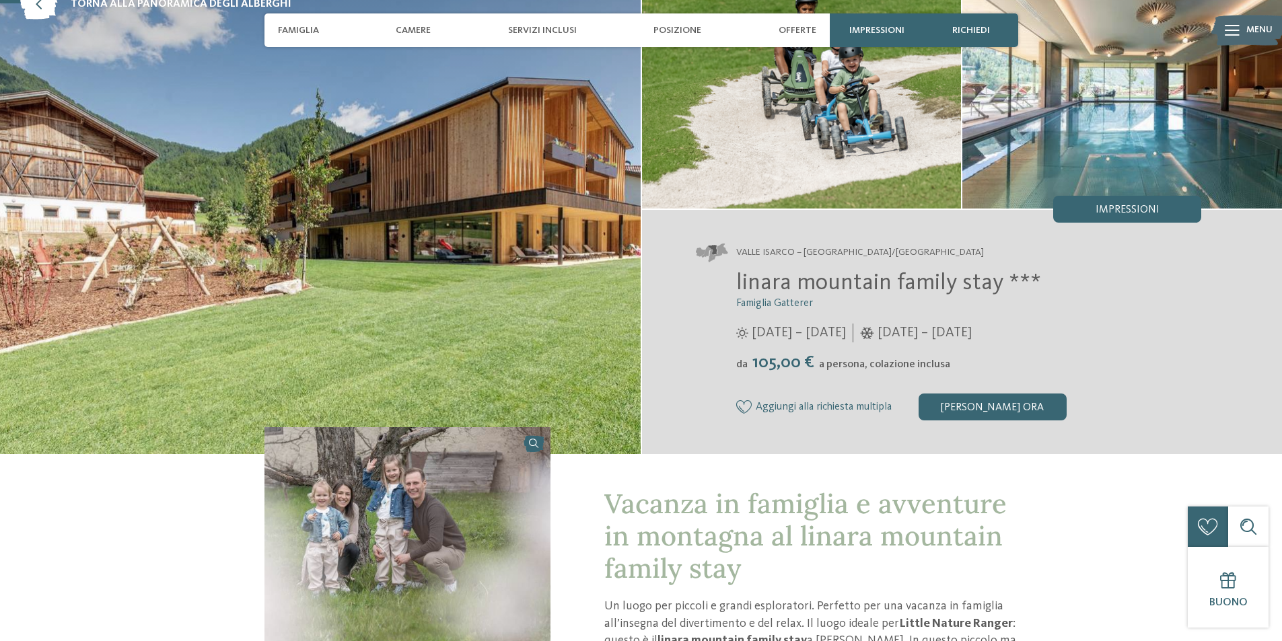
scroll to position [67, 0]
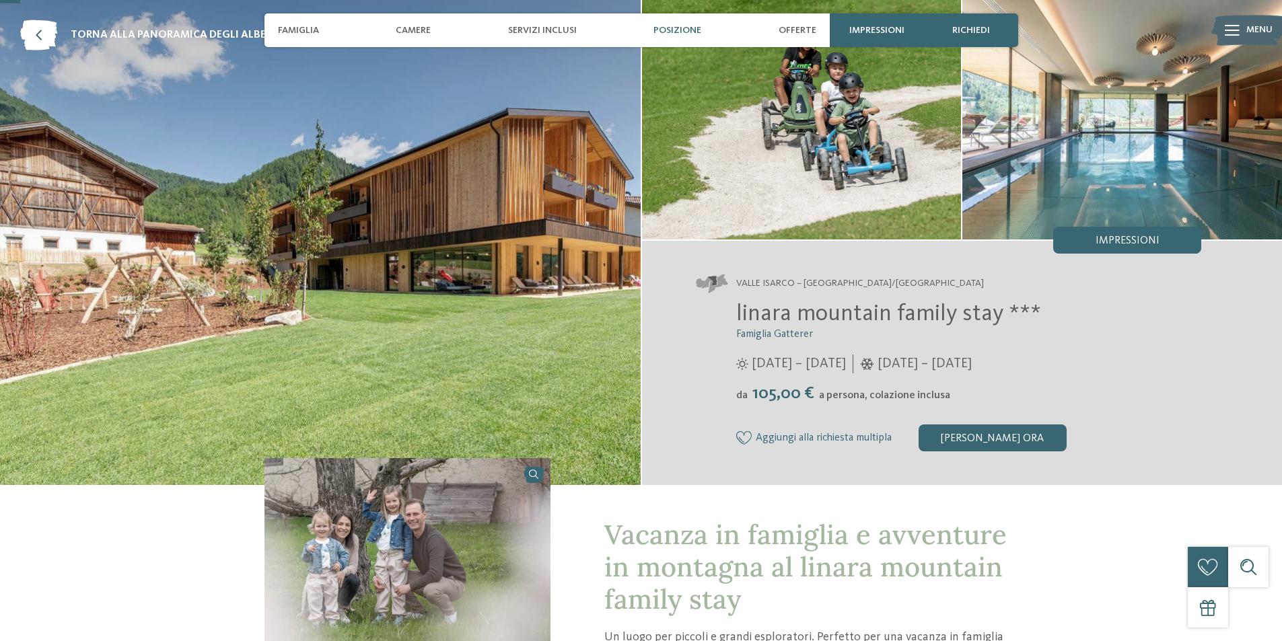
click at [676, 26] on span "Posizione" at bounding box center [677, 30] width 48 height 11
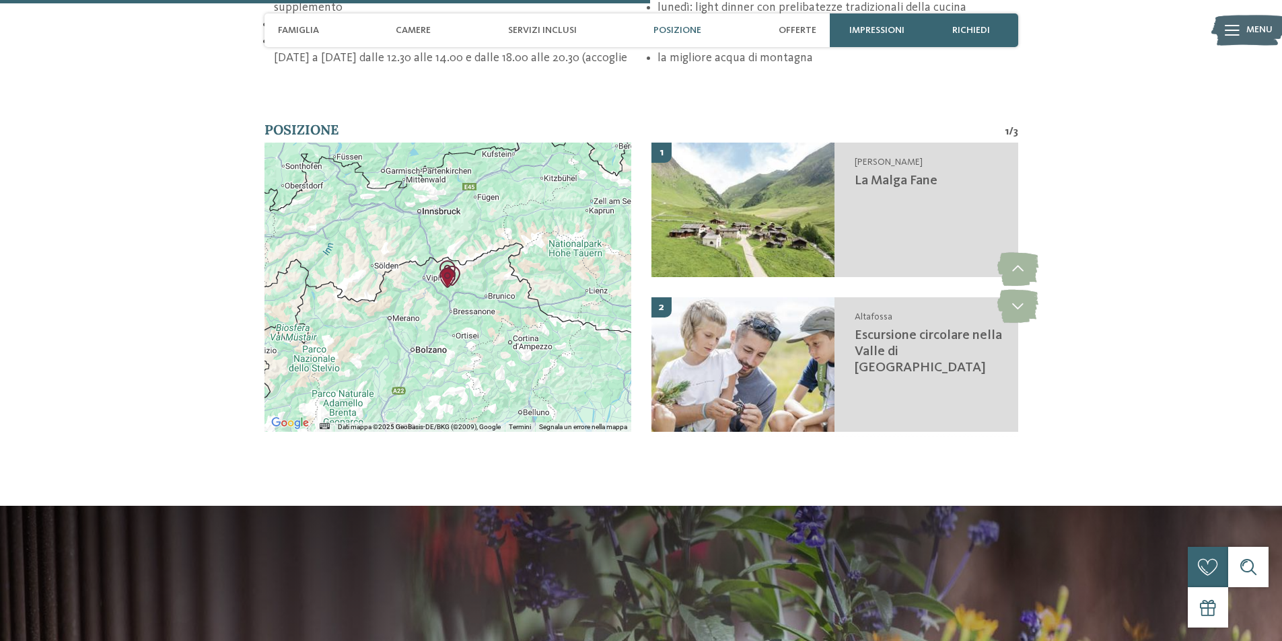
scroll to position [2186, 0]
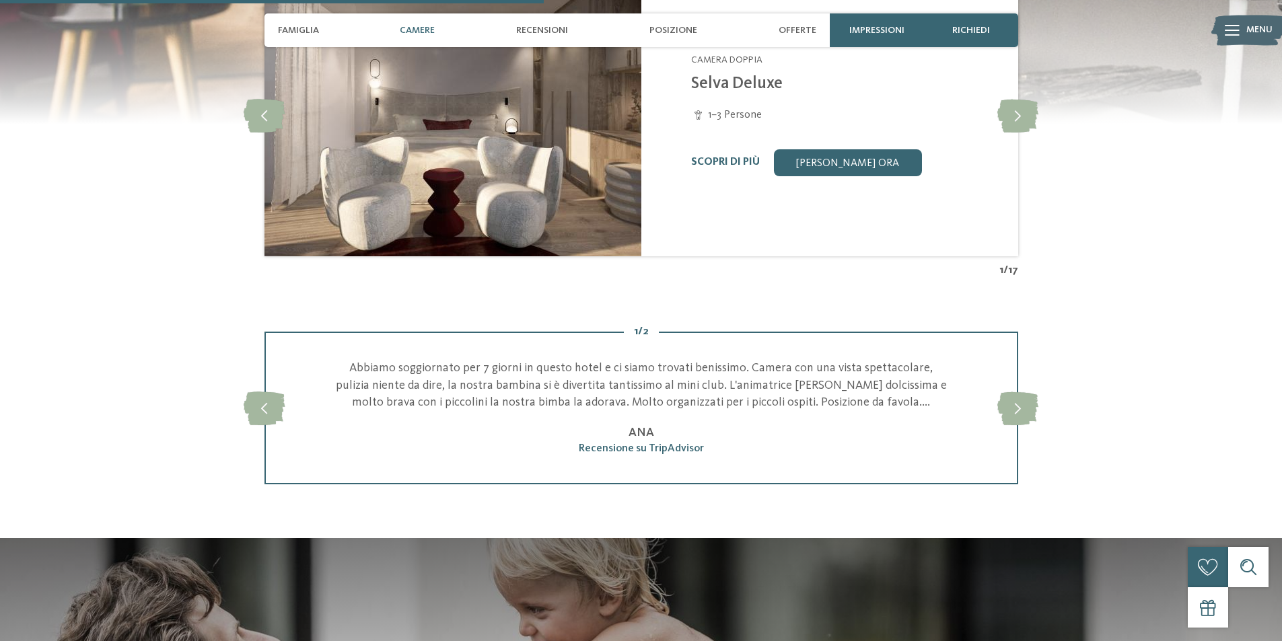
scroll to position [1480, 0]
